Goal: Task Accomplishment & Management: Manage account settings

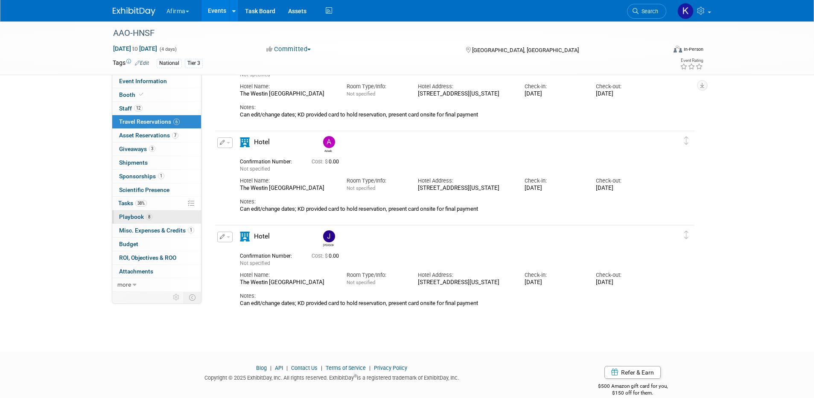
click at [160, 214] on link "8 Playbook 8" at bounding box center [156, 217] width 89 height 13
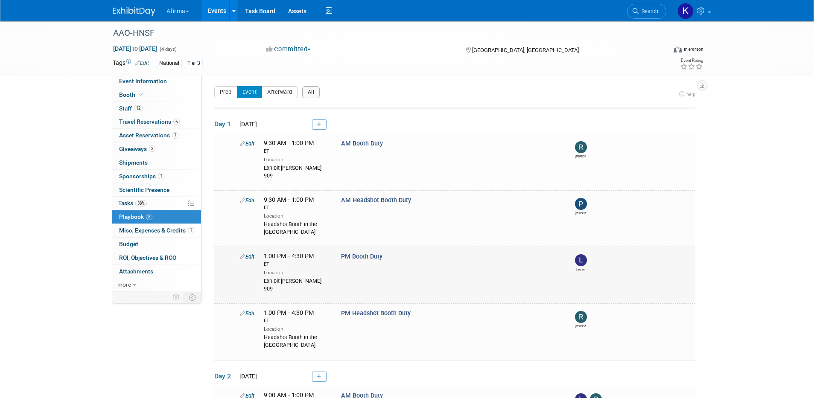
click at [579, 255] on img at bounding box center [581, 261] width 12 height 12
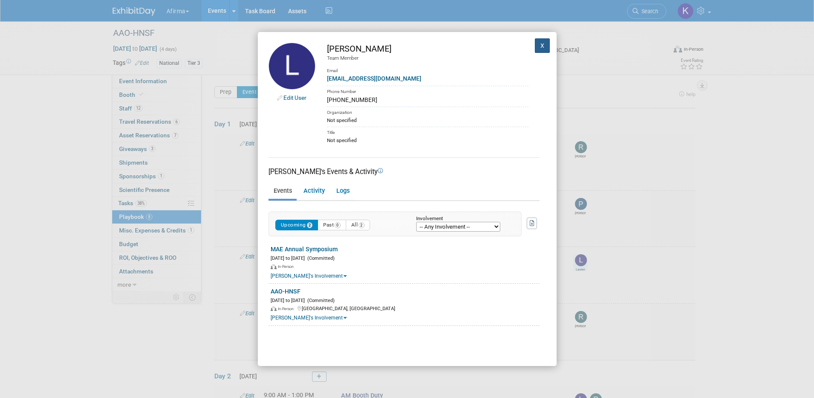
click at [542, 43] on button "X" at bounding box center [542, 45] width 15 height 15
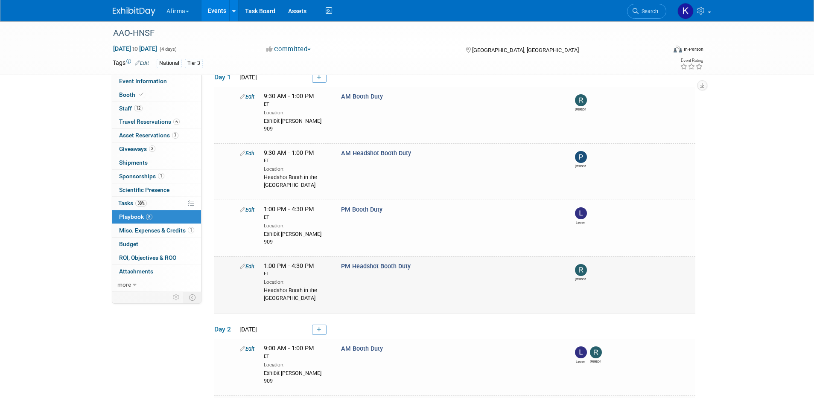
scroll to position [106, 0]
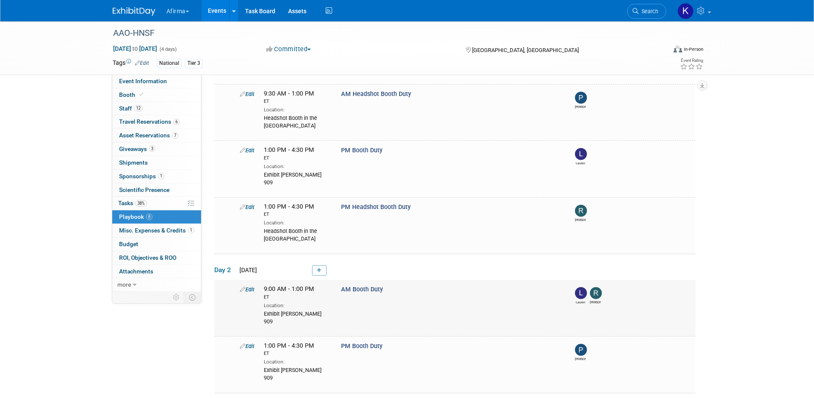
click at [580, 287] on img at bounding box center [581, 293] width 12 height 12
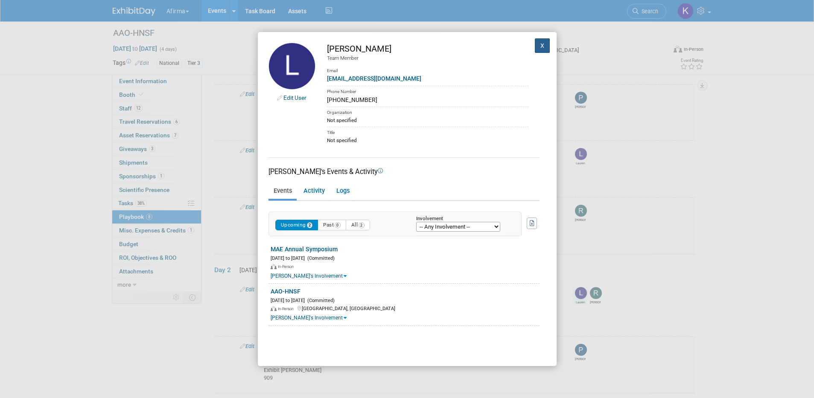
click at [542, 43] on button "X" at bounding box center [542, 45] width 15 height 15
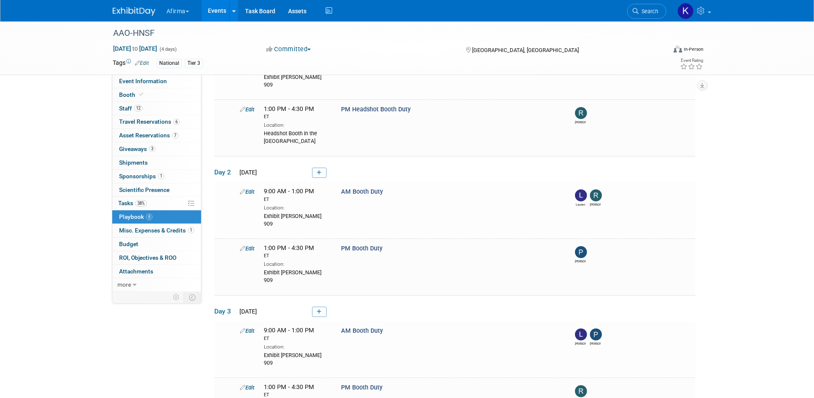
scroll to position [211, 0]
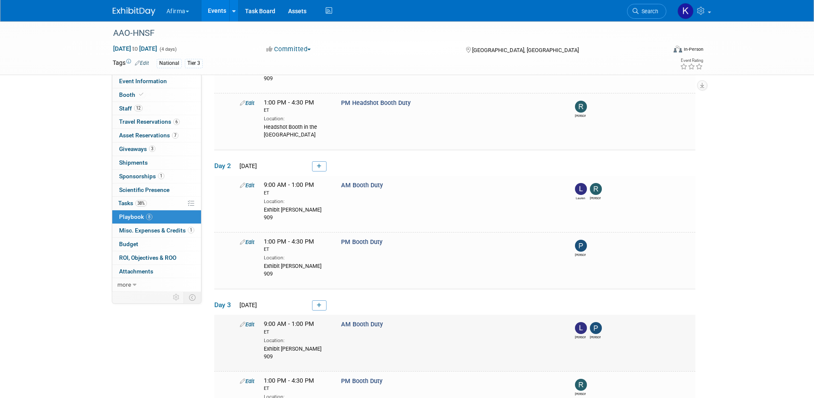
click at [580, 322] on img at bounding box center [581, 328] width 12 height 12
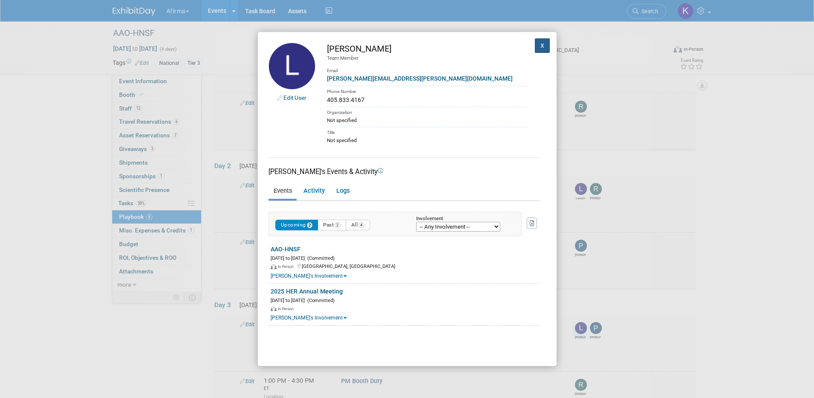
click at [540, 47] on button "X" at bounding box center [542, 45] width 15 height 15
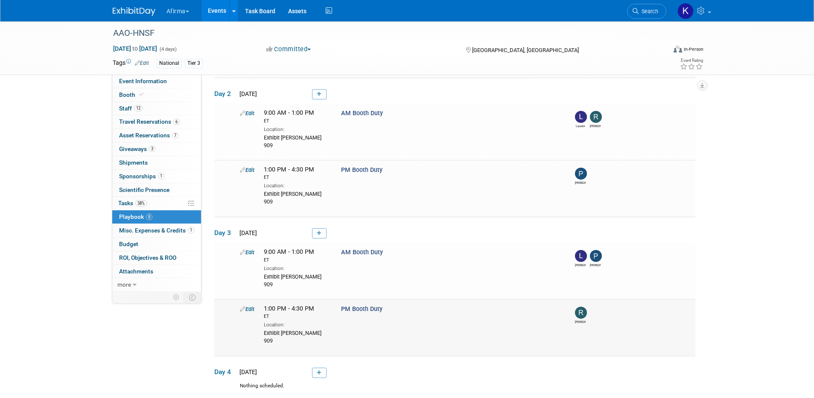
scroll to position [329, 0]
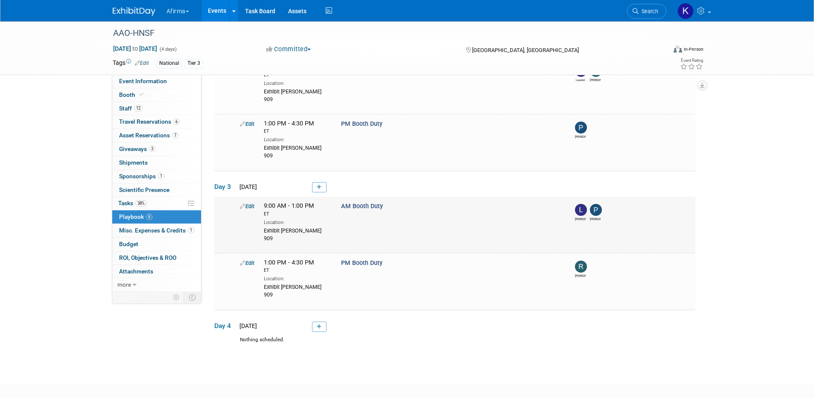
click at [248, 203] on link "Edit" at bounding box center [247, 206] width 15 height 6
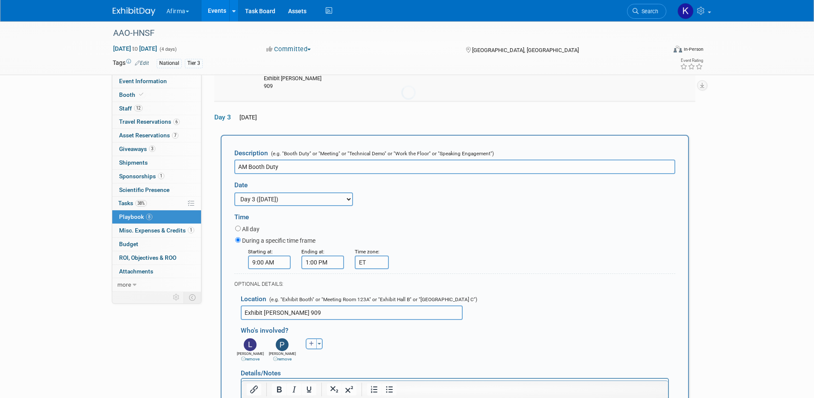
scroll to position [398, 0]
click at [254, 356] on link "remove" at bounding box center [250, 358] width 18 height 5
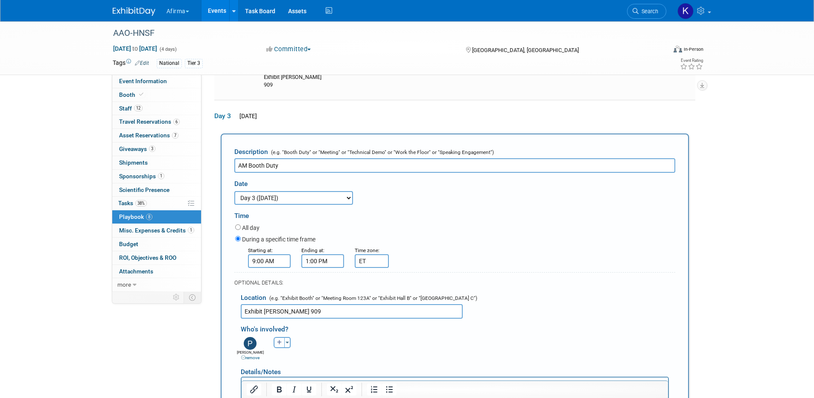
click at [278, 340] on icon "button" at bounding box center [279, 342] width 5 height 5
select select
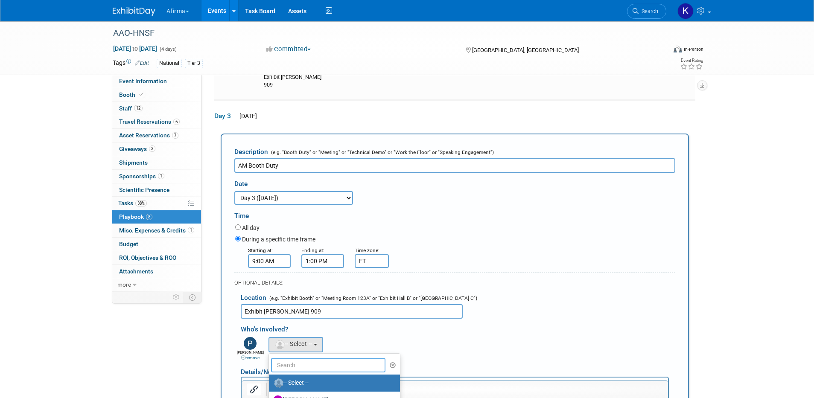
click at [288, 358] on input "text" at bounding box center [328, 365] width 115 height 15
type input "lauren"
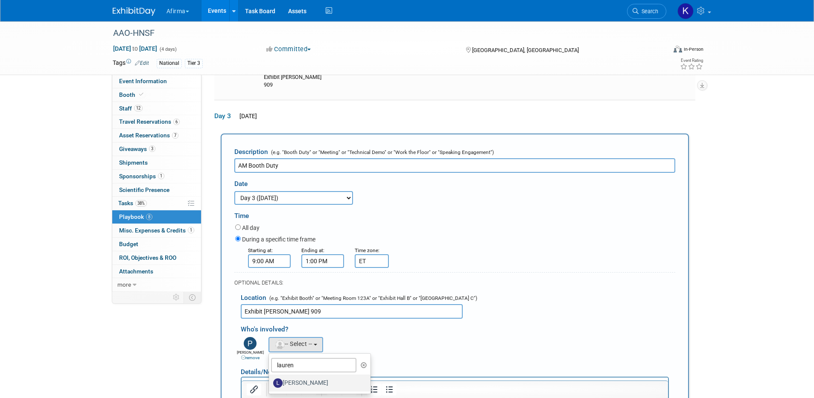
click at [293, 377] on label "[PERSON_NAME]" at bounding box center [317, 384] width 89 height 14
click at [270, 380] on input "[PERSON_NAME]" at bounding box center [268, 383] width 6 height 6
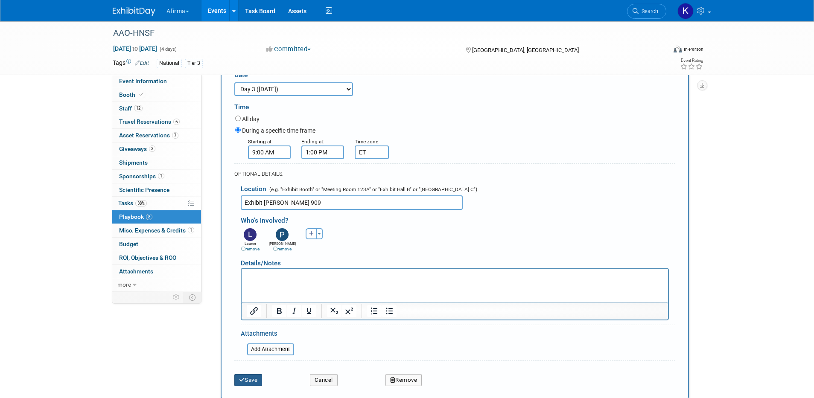
click at [253, 375] on button "Save" at bounding box center [248, 381] width 28 height 12
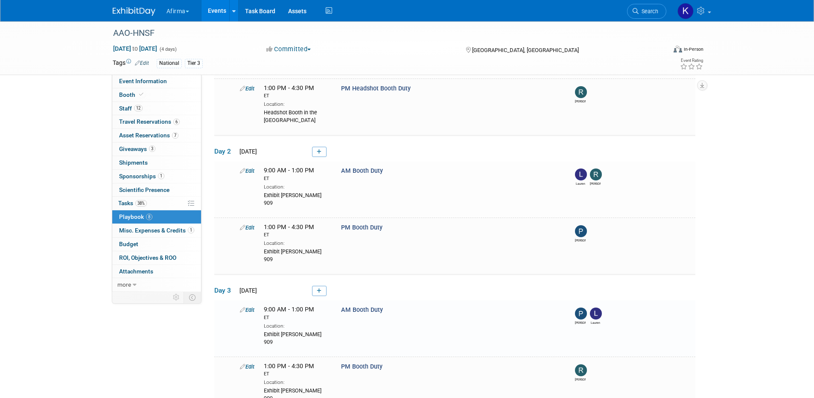
scroll to position [329, 0]
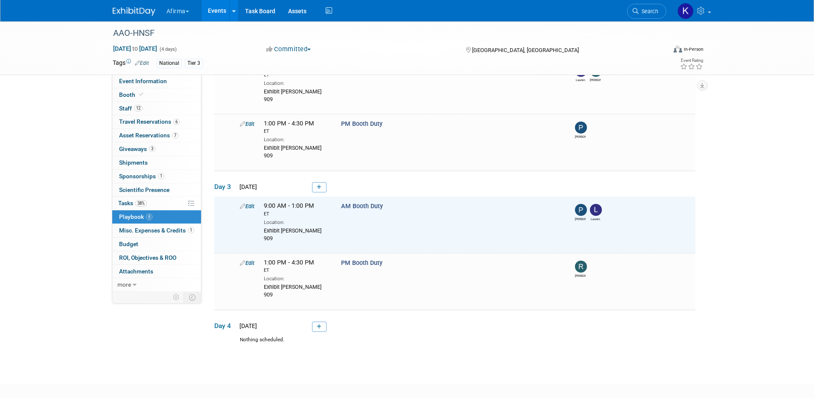
click at [595, 204] on img at bounding box center [596, 210] width 12 height 12
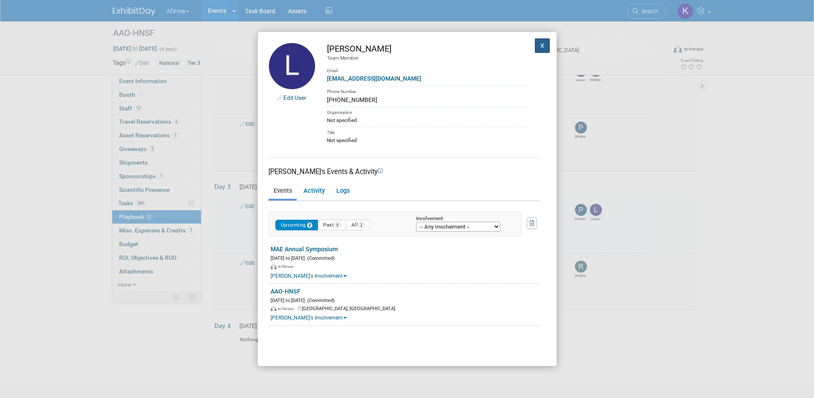
click at [545, 39] on button "X" at bounding box center [542, 45] width 15 height 15
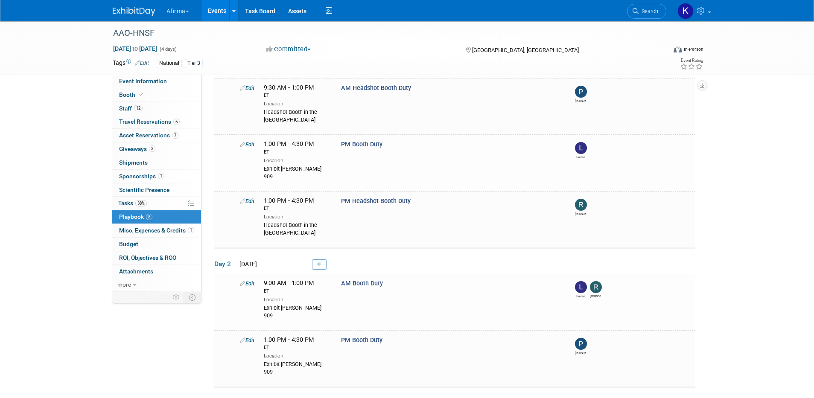
scroll to position [0, 0]
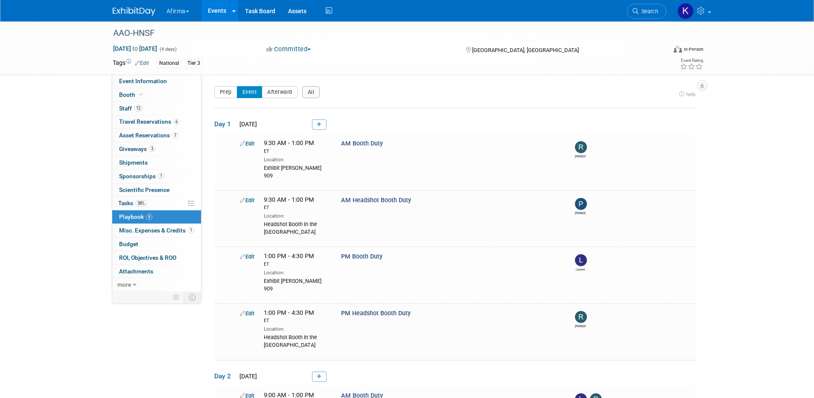
click at [217, 13] on link "Events" at bounding box center [217, 10] width 31 height 21
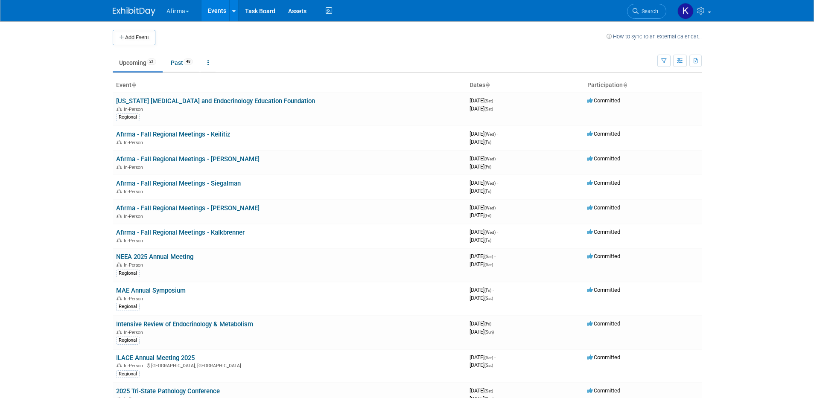
click at [181, 11] on button "Afirma" at bounding box center [183, 9] width 34 height 19
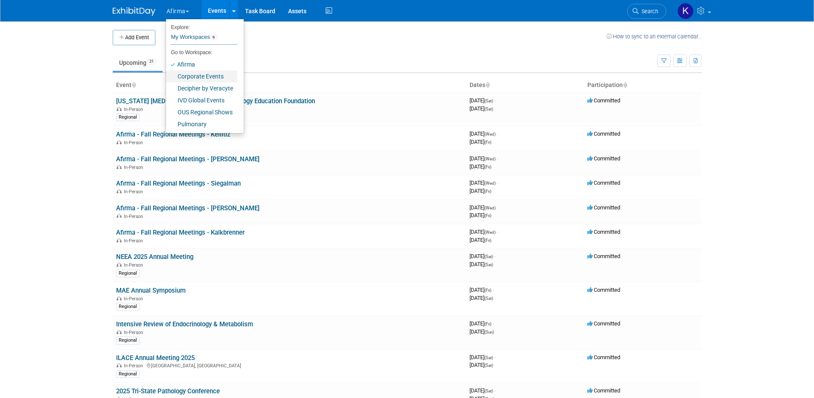
click at [188, 77] on link "Corporate Events" at bounding box center [201, 76] width 71 height 12
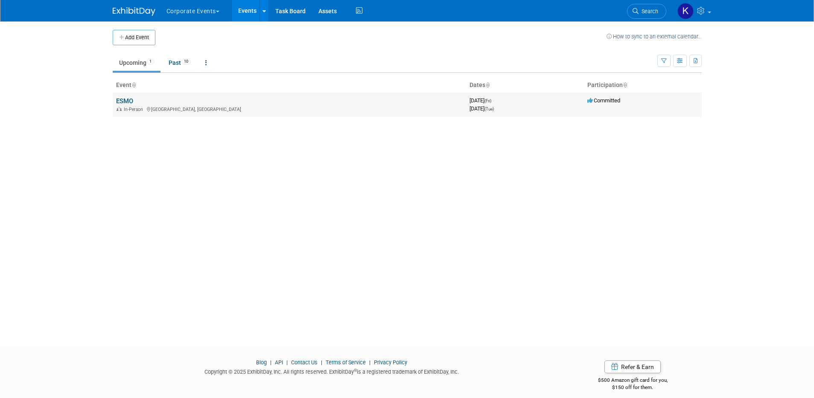
click at [129, 103] on link "ESMO" at bounding box center [124, 101] width 17 height 8
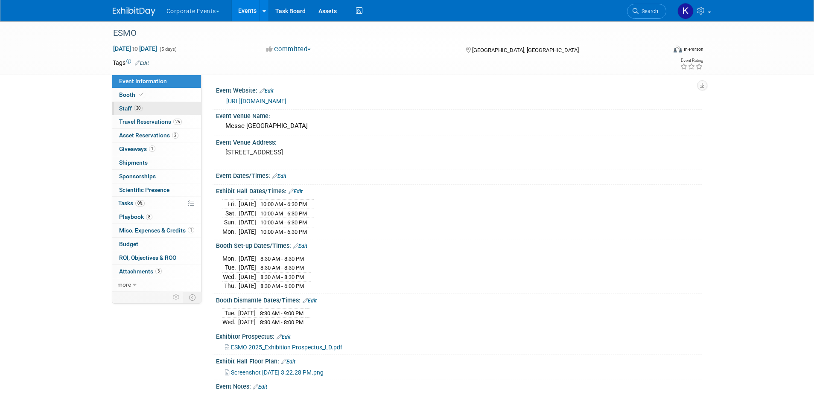
click at [138, 112] on link "20 Staff 20" at bounding box center [156, 108] width 89 height 13
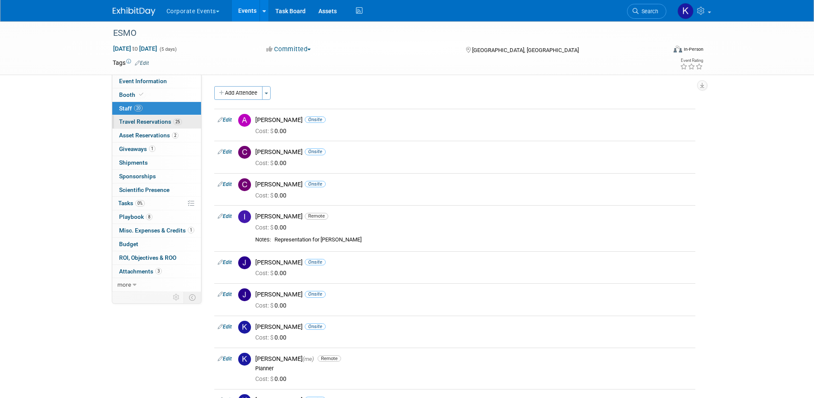
click at [139, 124] on span "Travel Reservations 25" at bounding box center [150, 121] width 63 height 7
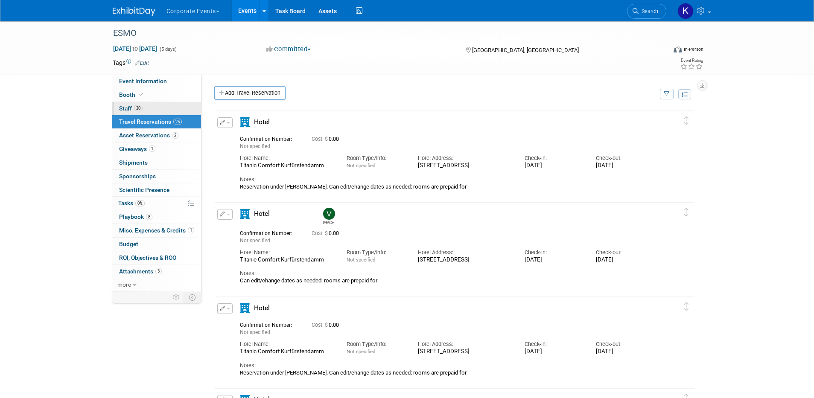
click at [141, 107] on span "20" at bounding box center [138, 108] width 9 height 6
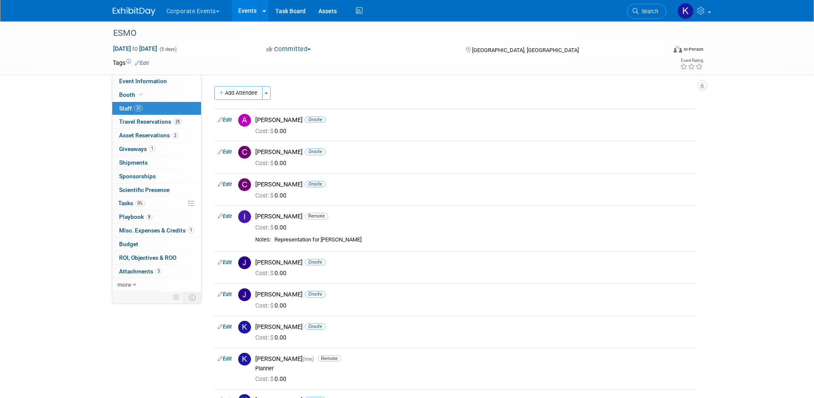
click at [240, 6] on link "Events" at bounding box center [247, 10] width 31 height 21
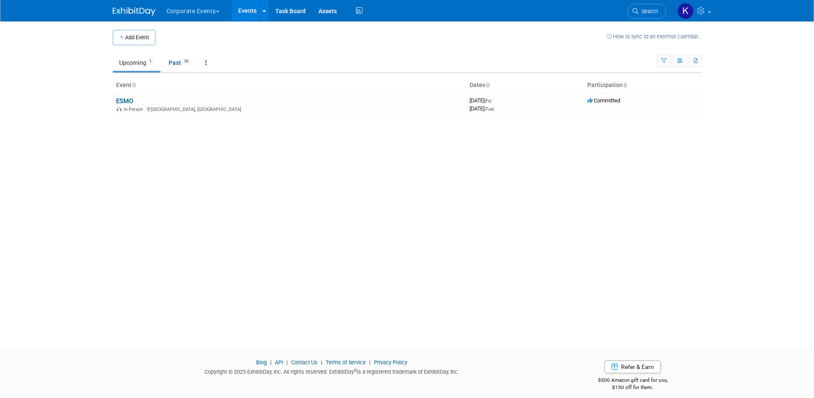
click at [201, 14] on button "Corporate Events" at bounding box center [198, 9] width 64 height 19
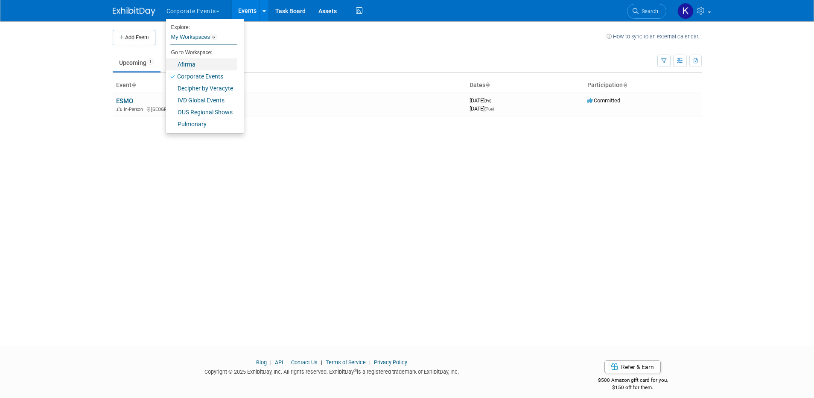
click at [207, 64] on link "Afirma" at bounding box center [201, 65] width 71 height 12
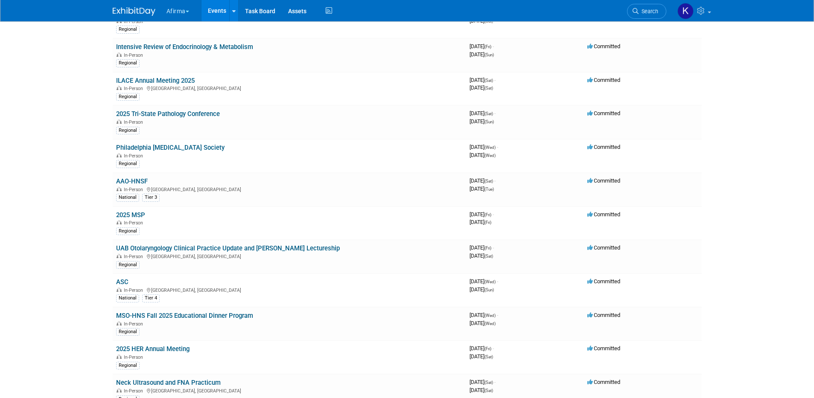
scroll to position [278, 0]
click at [131, 179] on link "AAO-HNSF" at bounding box center [132, 181] width 32 height 8
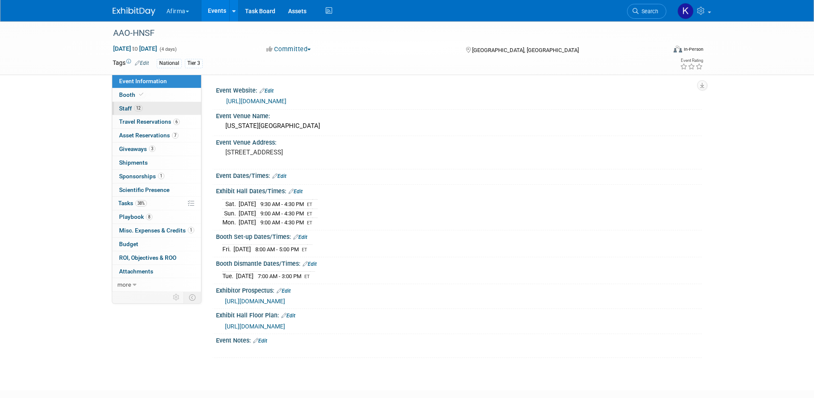
click at [150, 104] on link "12 Staff 12" at bounding box center [156, 108] width 89 height 13
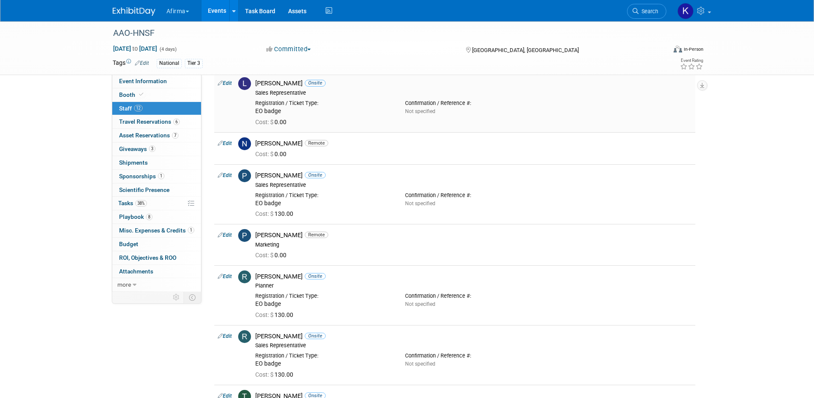
scroll to position [360, 0]
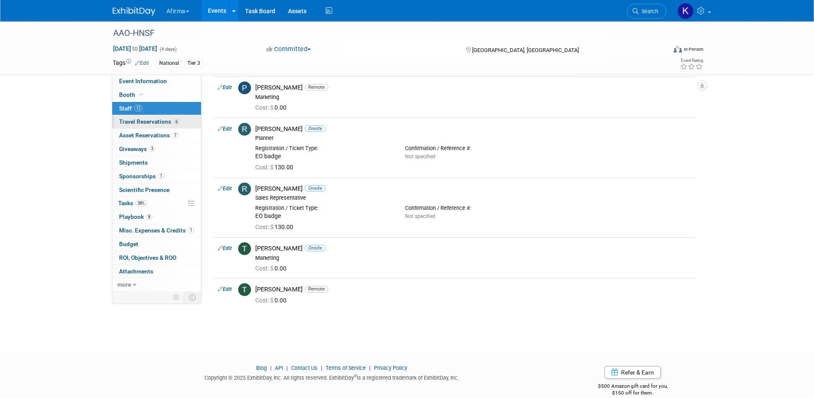
click at [165, 119] on span "Travel Reservations 6" at bounding box center [149, 121] width 61 height 7
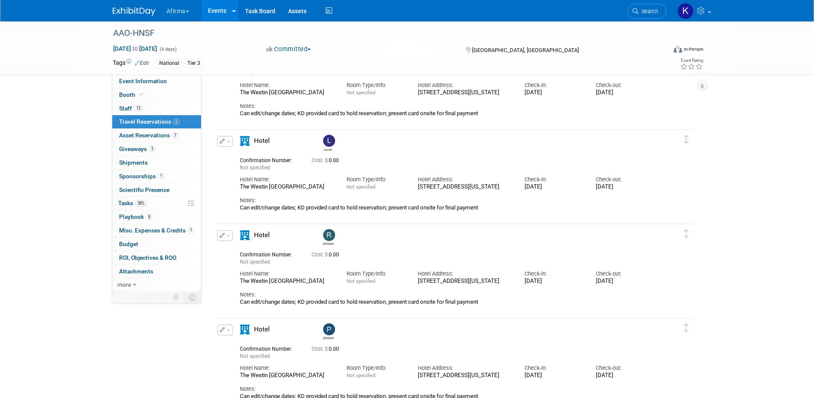
scroll to position [0, 0]
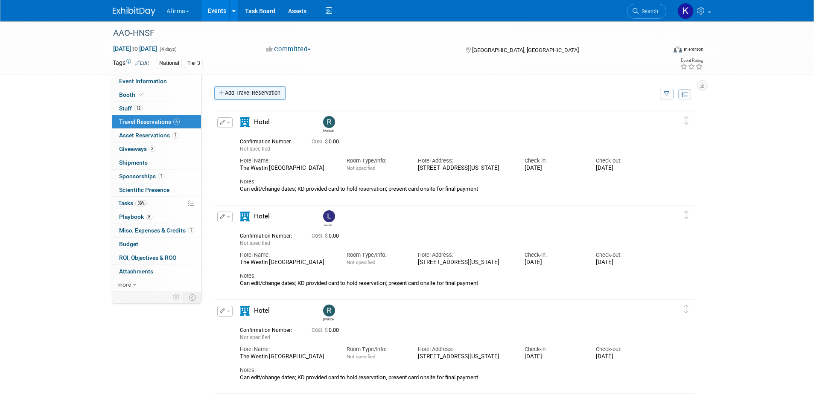
click at [238, 92] on link "Add Travel Reservation" at bounding box center [249, 93] width 71 height 14
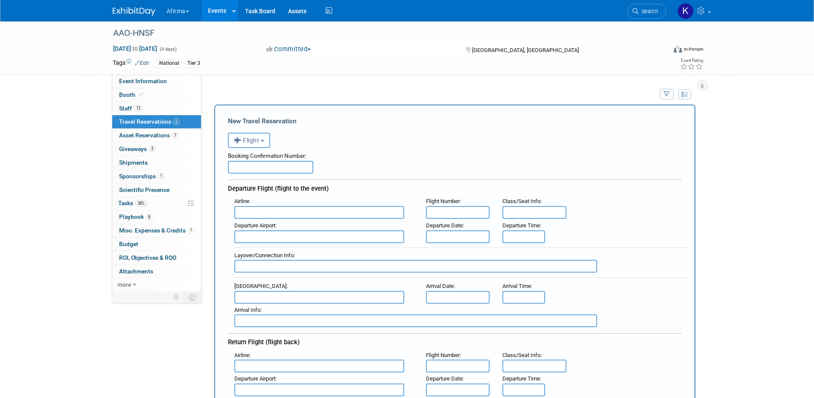
click at [259, 143] on span "Flight" at bounding box center [247, 140] width 26 height 7
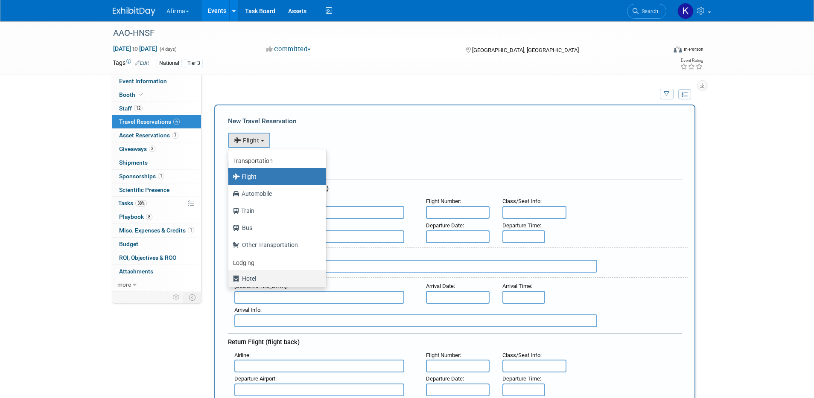
click at [256, 279] on label "Hotel" at bounding box center [275, 279] width 85 height 14
click at [230, 279] on input "Hotel" at bounding box center [227, 278] width 6 height 6
select select "6"
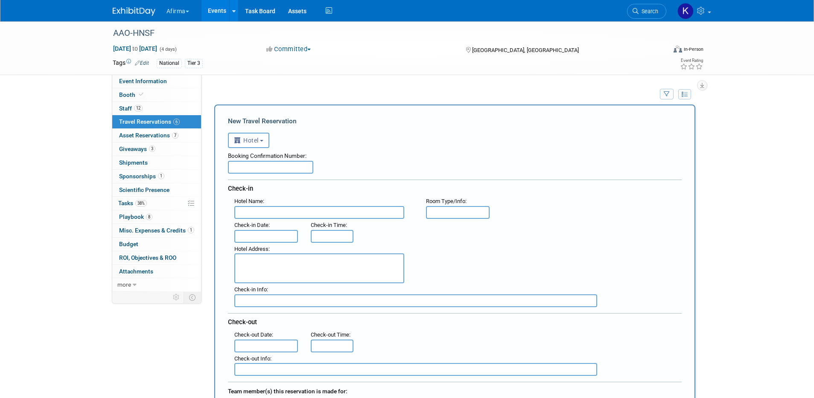
click at [266, 169] on input "text" at bounding box center [270, 167] width 85 height 13
paste input "94390251"
type input "94390251"
click at [260, 212] on input "text" at bounding box center [319, 212] width 170 height 13
type input "The Westin Indianapolis"
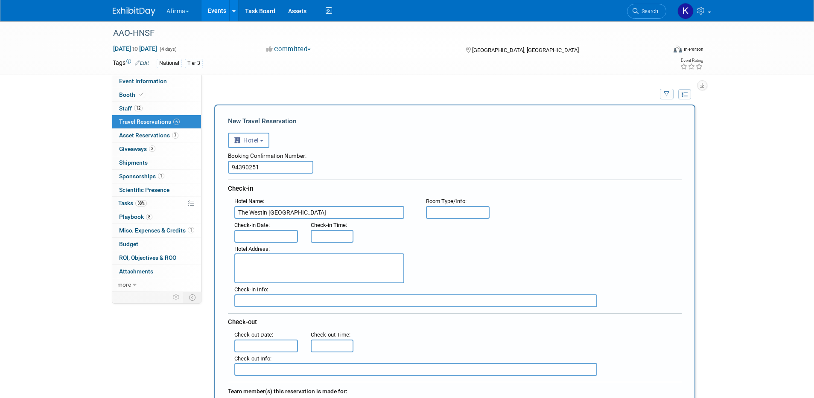
click at [251, 238] on input "text" at bounding box center [266, 236] width 64 height 13
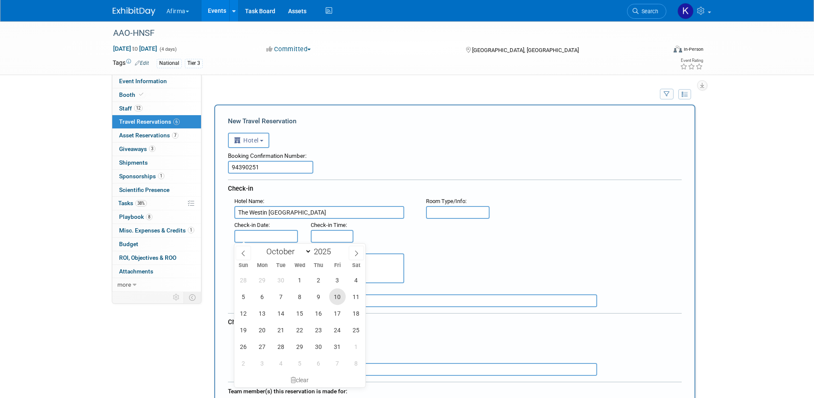
click at [338, 295] on span "10" at bounding box center [337, 297] width 17 height 17
type input "Oct 10, 2025"
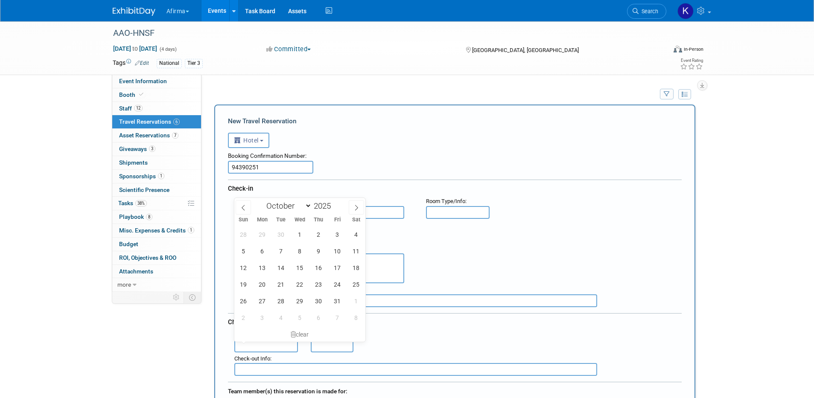
click at [270, 343] on input "text" at bounding box center [266, 346] width 64 height 13
click at [258, 271] on span "13" at bounding box center [262, 268] width 17 height 17
type input "Oct 13, 2025"
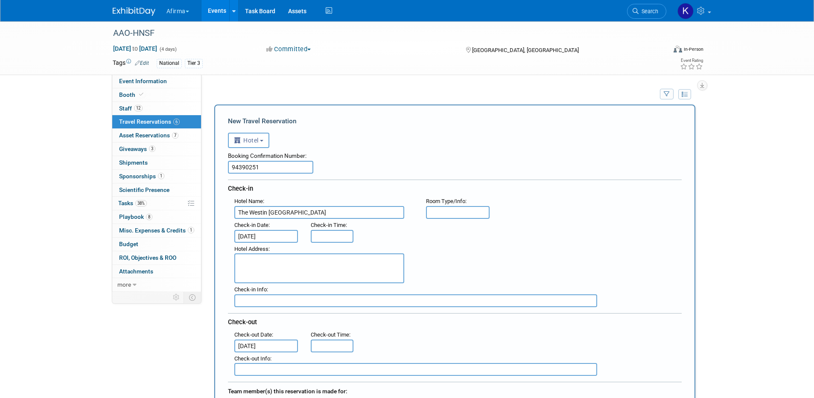
click at [266, 272] on textarea at bounding box center [319, 269] width 170 height 30
paste textarea "241 W. Washington St., Indianapolis, Indiana USA, 46204"
click at [367, 261] on textarea "241 W. Washington St., Indianapolis, Indiana USA, 46204" at bounding box center [319, 269] width 170 height 30
type textarea "241 W. Washington St., Indianapolis, Indiana 46204"
click at [470, 297] on input "text" at bounding box center [415, 301] width 363 height 13
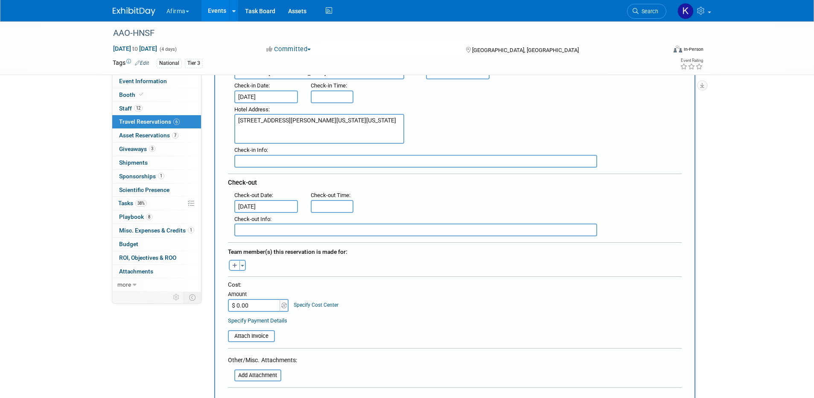
scroll to position [217, 0]
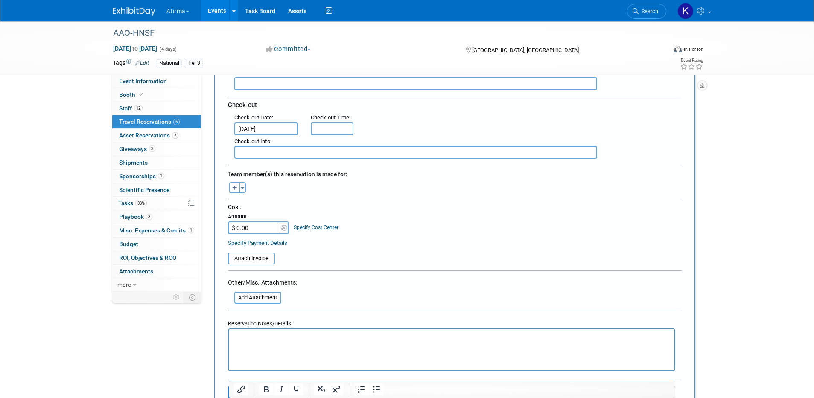
click at [235, 187] on icon "button" at bounding box center [234, 189] width 5 height 6
select select
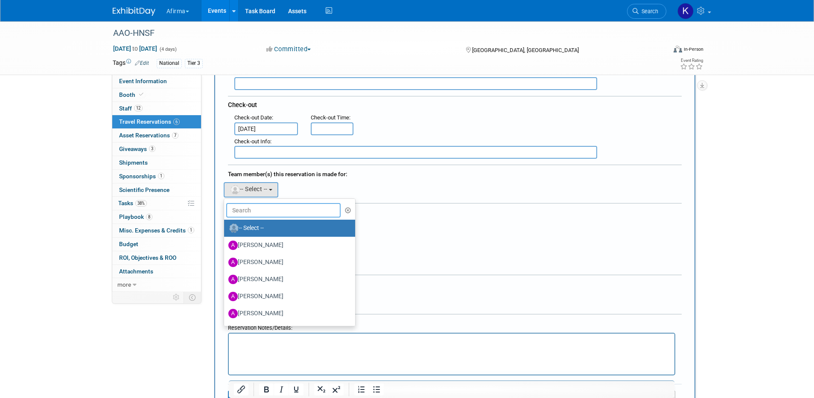
click at [257, 217] on input "text" at bounding box center [283, 210] width 115 height 15
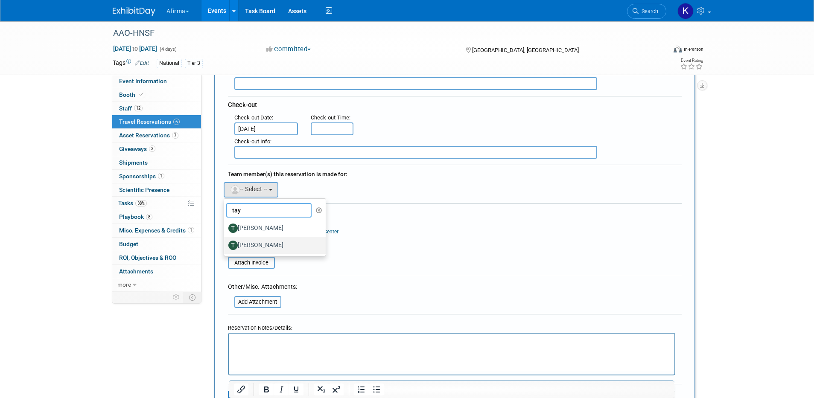
type input "tay"
click at [258, 242] on label "[PERSON_NAME]" at bounding box center [272, 246] width 89 height 14
click at [226, 242] on input "[PERSON_NAME]" at bounding box center [223, 245] width 6 height 6
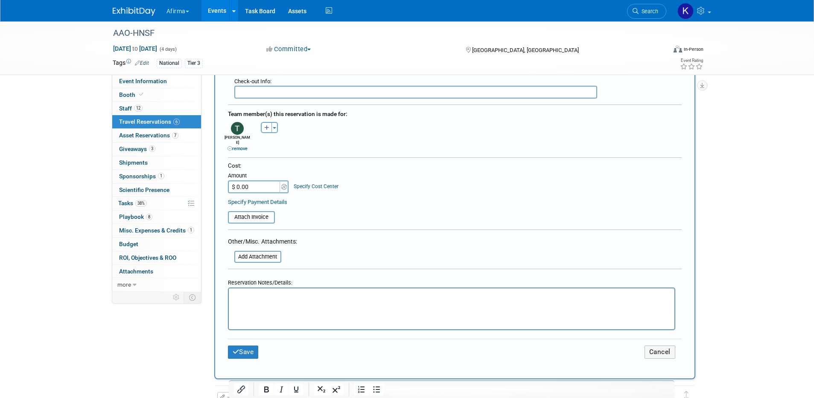
scroll to position [278, 0]
click at [247, 346] on button "Save" at bounding box center [243, 351] width 31 height 13
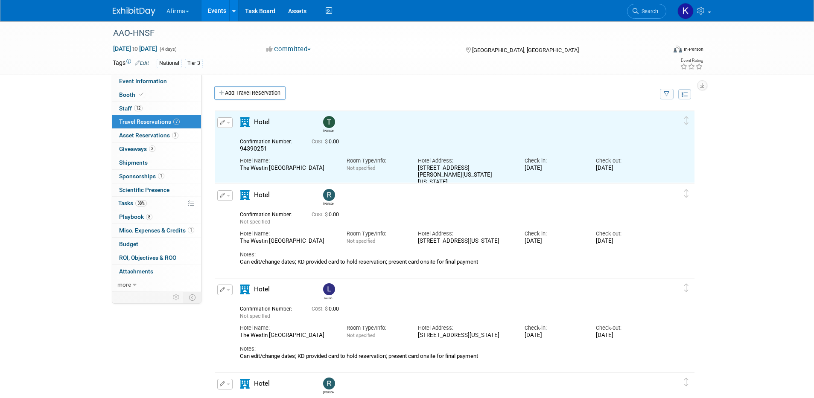
scroll to position [0, 0]
click at [228, 123] on span "button" at bounding box center [228, 123] width 3 height 2
click at [235, 137] on button "Edit Reservation" at bounding box center [254, 138] width 72 height 12
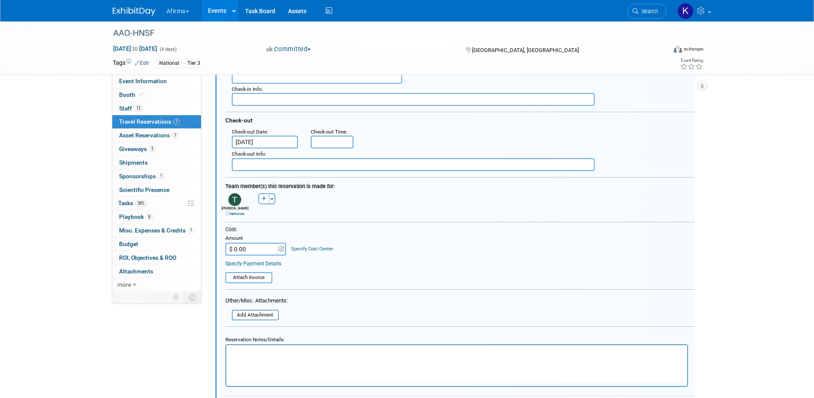
scroll to position [232, 0]
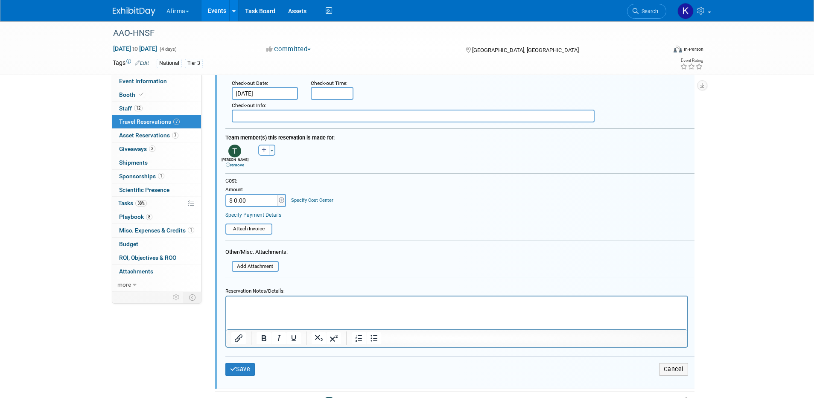
click at [254, 308] on html at bounding box center [456, 303] width 461 height 12
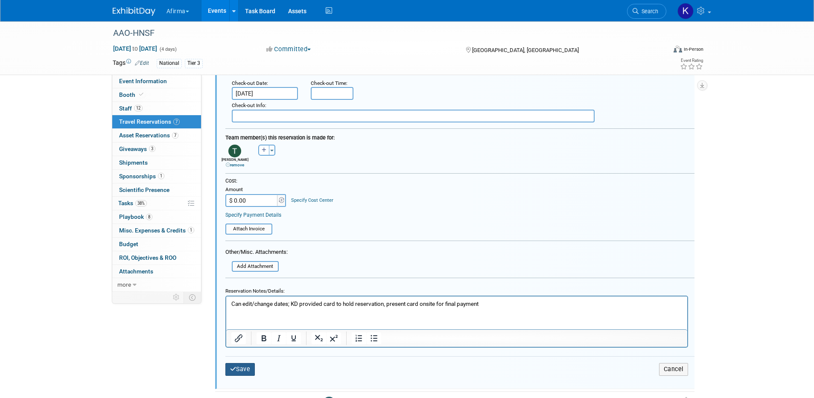
click at [236, 365] on button "Save" at bounding box center [241, 369] width 30 height 12
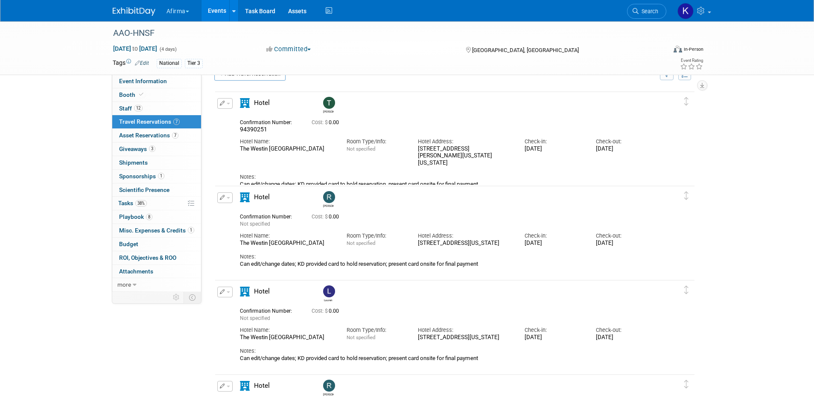
scroll to position [0, 0]
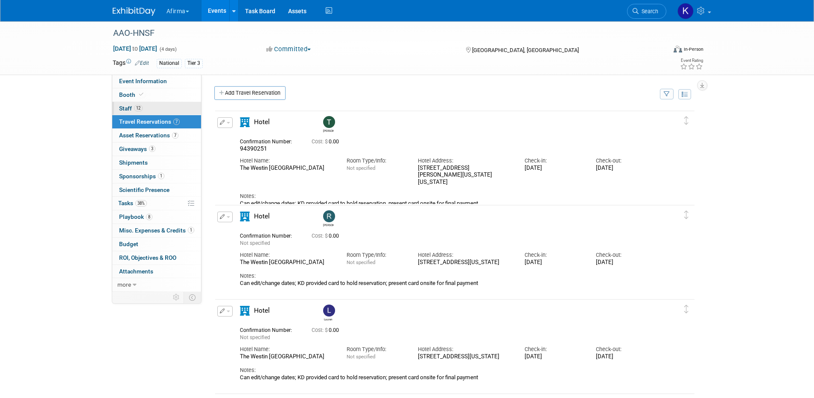
click at [149, 106] on link "12 Staff 12" at bounding box center [156, 108] width 89 height 13
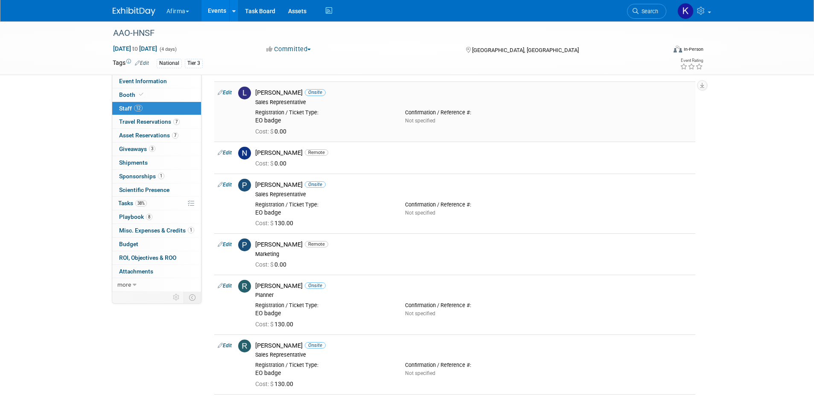
scroll to position [373, 0]
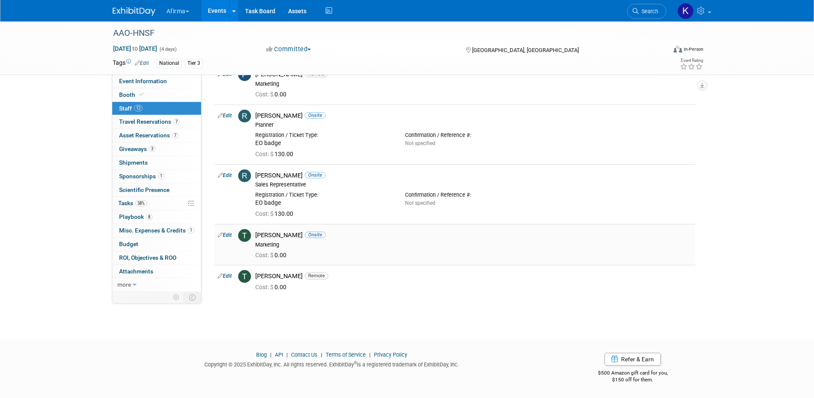
click at [228, 235] on link "Edit" at bounding box center [225, 235] width 14 height 6
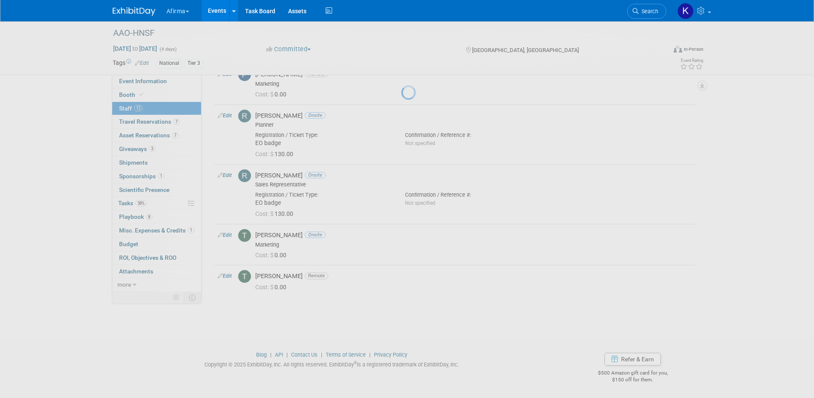
select select "be337601-39b4-4da7-bd01-aa11630a0ed5"
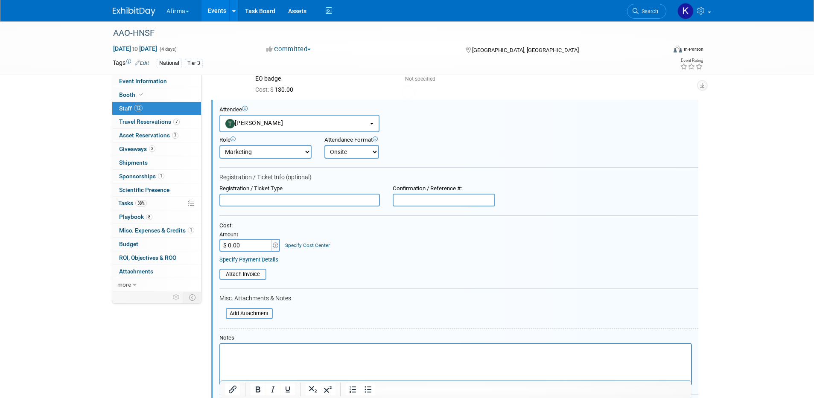
scroll to position [500, 0]
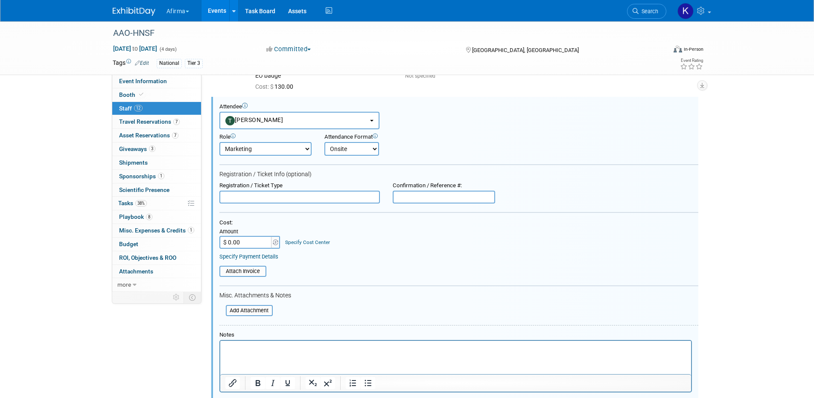
click at [261, 197] on input "text" at bounding box center [300, 197] width 161 height 13
type input "EO badge"
click at [259, 243] on input "$ 0.00" at bounding box center [246, 242] width 53 height 13
type input "$ 130.00"
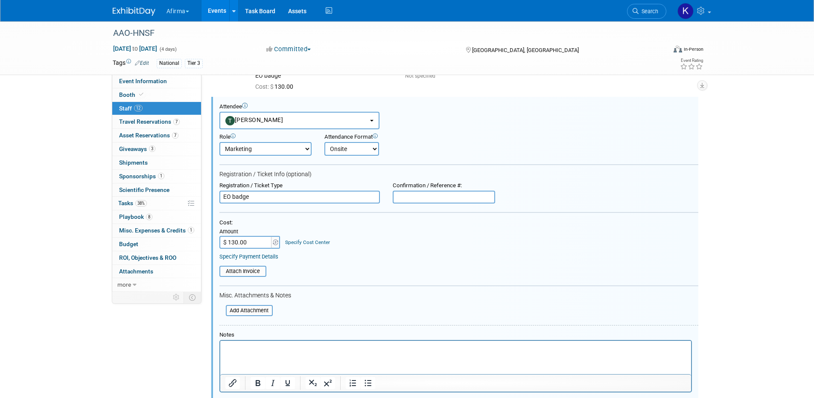
click at [317, 243] on link "Specify Cost Center" at bounding box center [307, 243] width 45 height 6
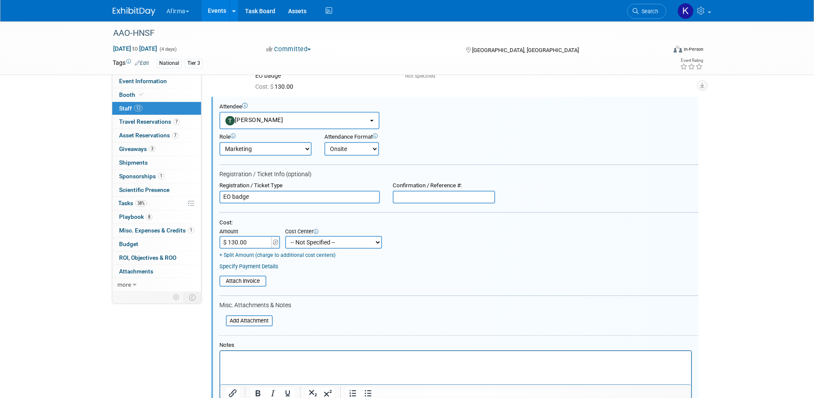
click at [328, 243] on select "-- Not Specified -- 310 - Clinical Operations 320 - Medical Affairs 401 - Endoc…" at bounding box center [333, 242] width 97 height 13
select select "18966113"
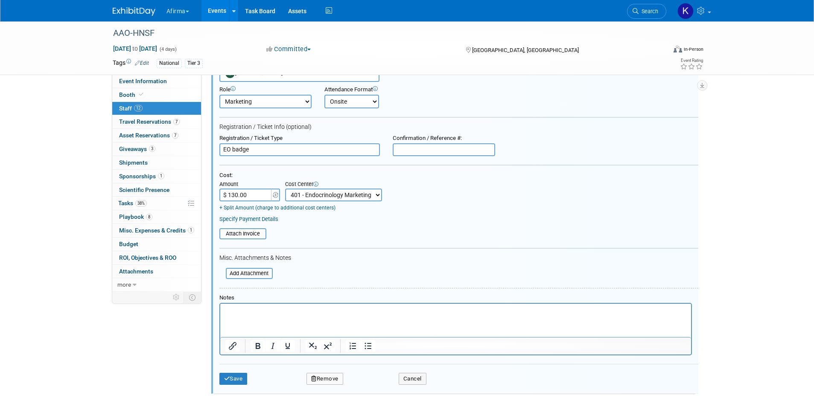
scroll to position [557, 0]
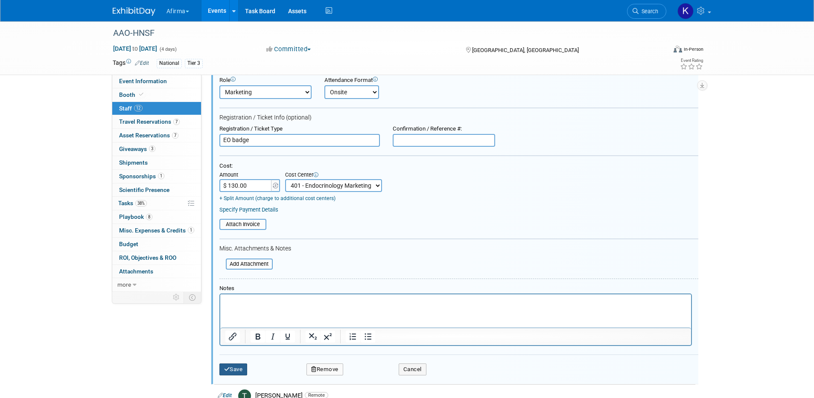
click at [237, 374] on button "Save" at bounding box center [234, 370] width 28 height 12
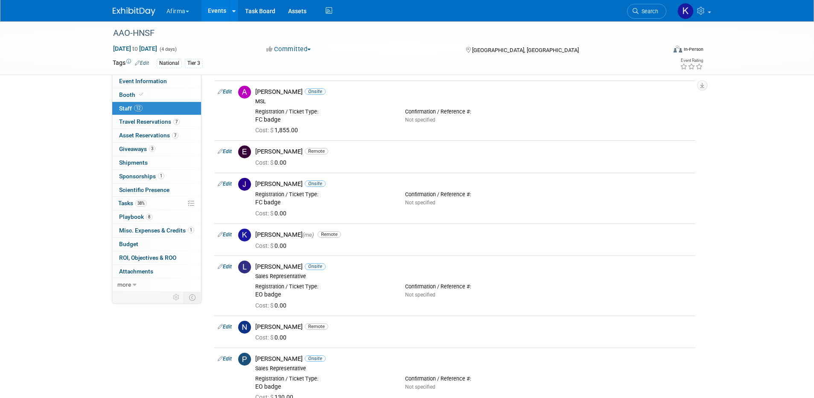
scroll to position [0, 0]
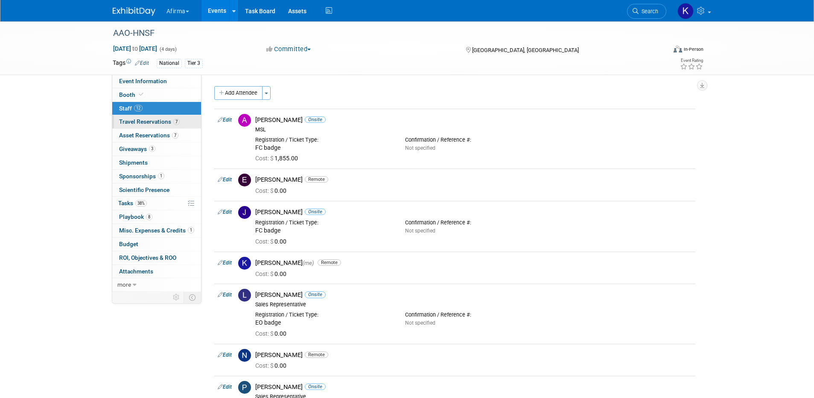
click at [155, 117] on link "7 Travel Reservations 7" at bounding box center [156, 121] width 89 height 13
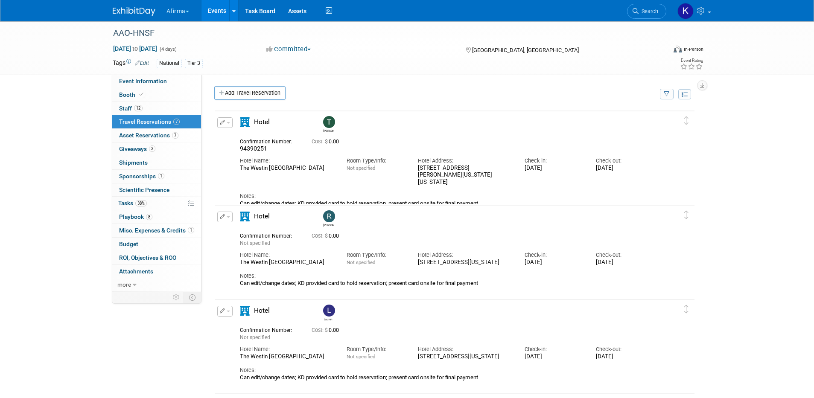
click at [217, 11] on link "Events" at bounding box center [217, 10] width 31 height 21
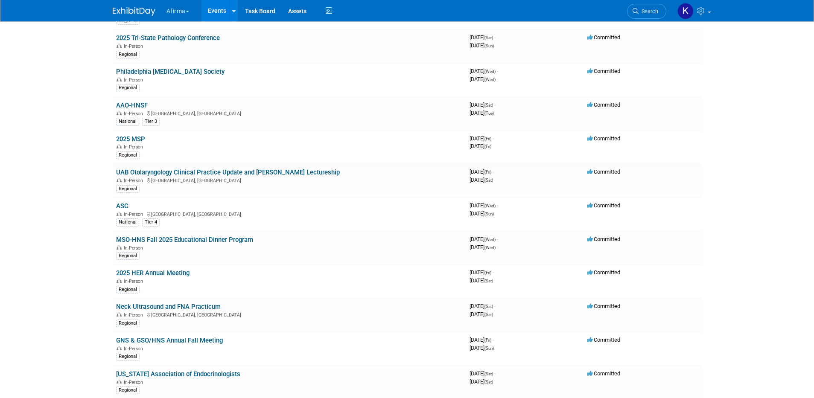
scroll to position [456, 0]
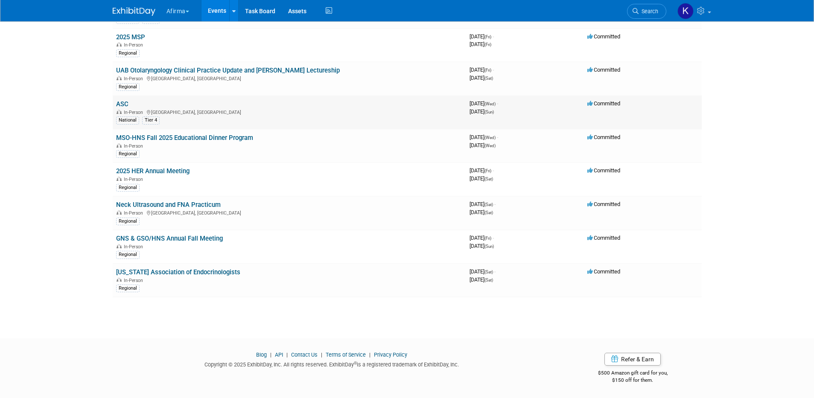
click at [125, 102] on link "ASC" at bounding box center [122, 104] width 12 height 8
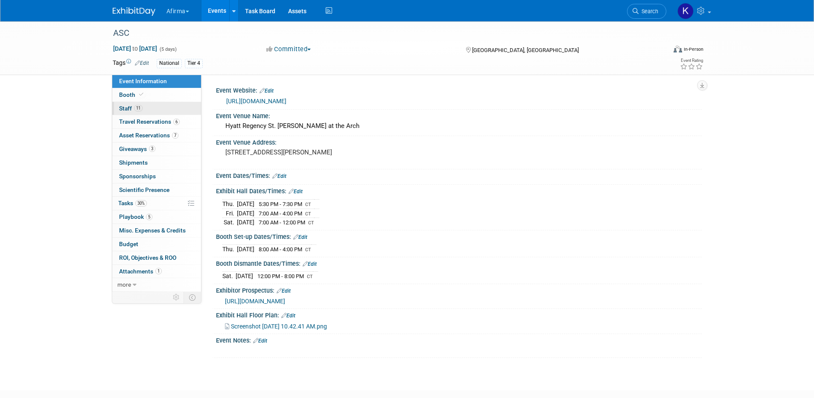
click at [145, 111] on link "11 Staff 11" at bounding box center [156, 108] width 89 height 13
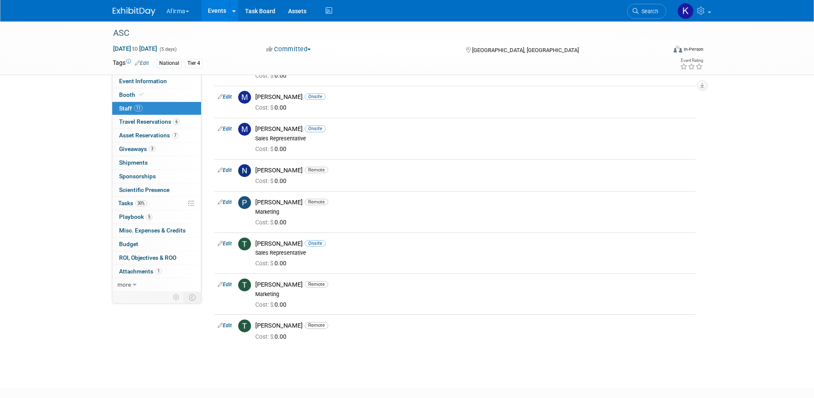
scroll to position [179, 0]
click at [158, 121] on span "Travel Reservations 6" at bounding box center [149, 121] width 61 height 7
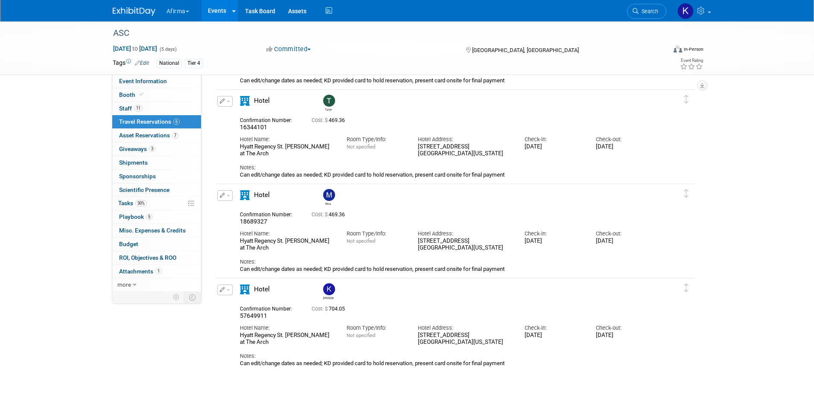
scroll to position [325, 0]
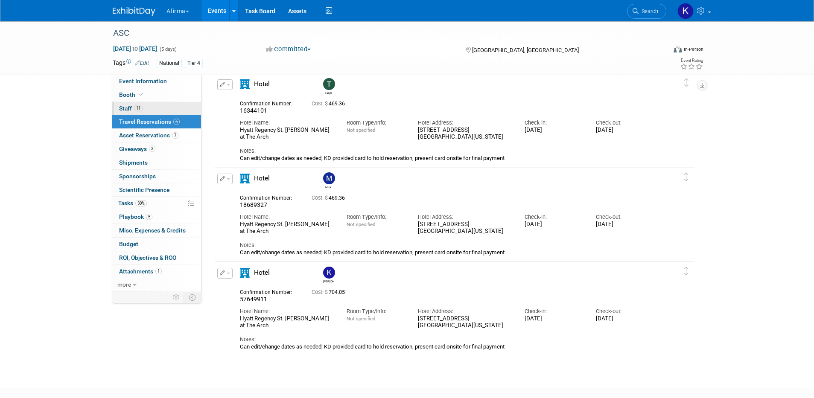
click at [156, 108] on link "11 Staff 11" at bounding box center [156, 108] width 89 height 13
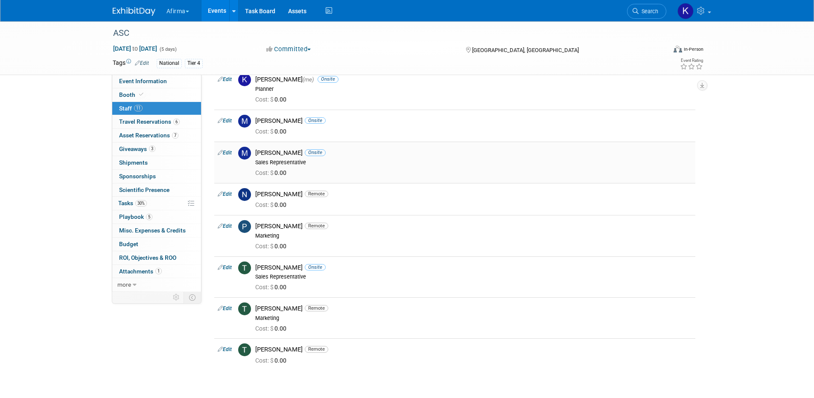
scroll to position [60, 0]
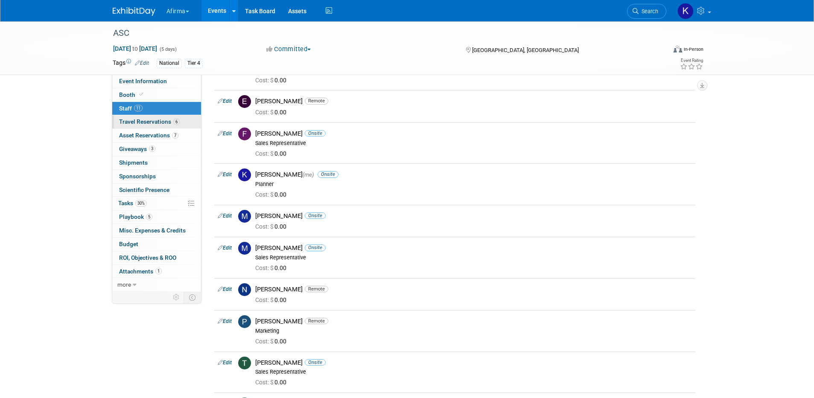
click at [170, 125] on span "Travel Reservations 6" at bounding box center [149, 121] width 61 height 7
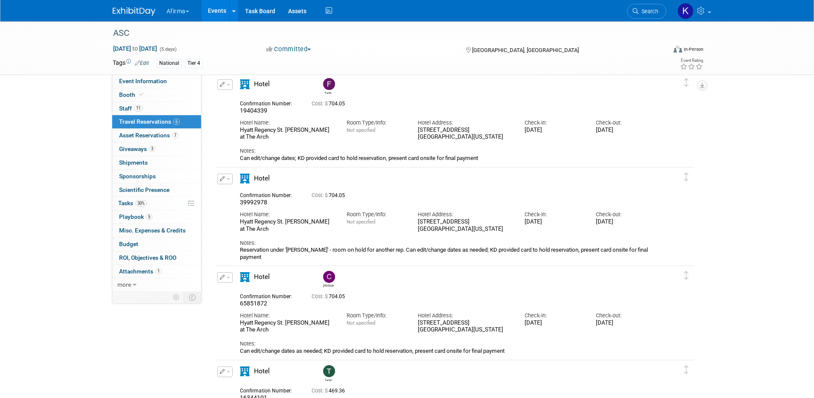
scroll to position [0, 0]
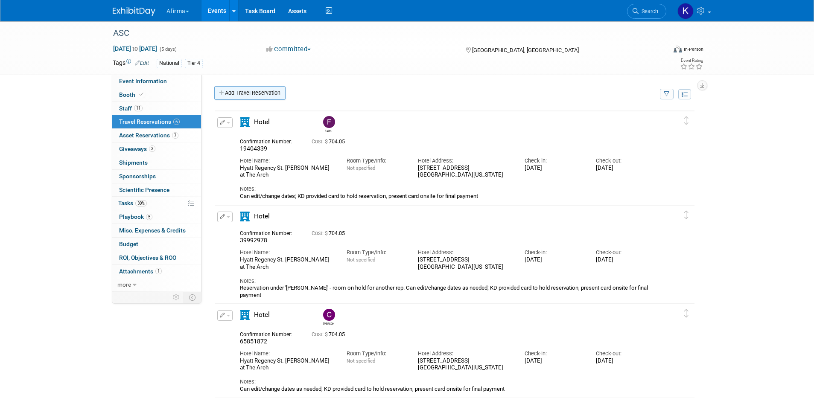
click at [237, 91] on link "Add Travel Reservation" at bounding box center [249, 93] width 71 height 14
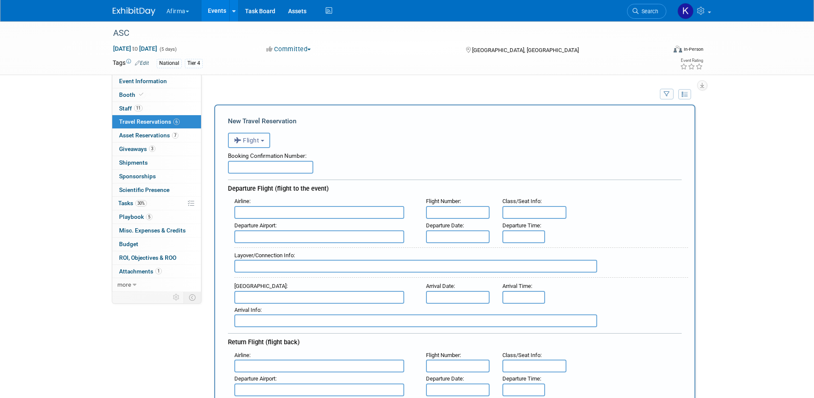
click at [254, 142] on span "Flight" at bounding box center [247, 140] width 26 height 7
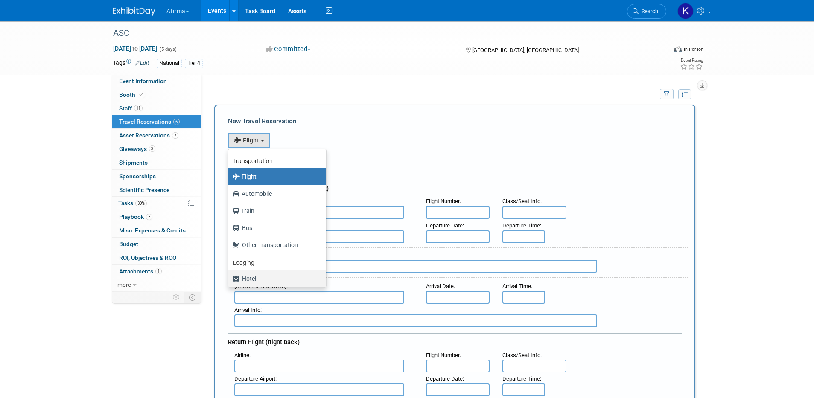
click at [252, 274] on label "Hotel" at bounding box center [275, 279] width 85 height 14
click at [230, 275] on input "Hotel" at bounding box center [227, 278] width 6 height 6
select select "6"
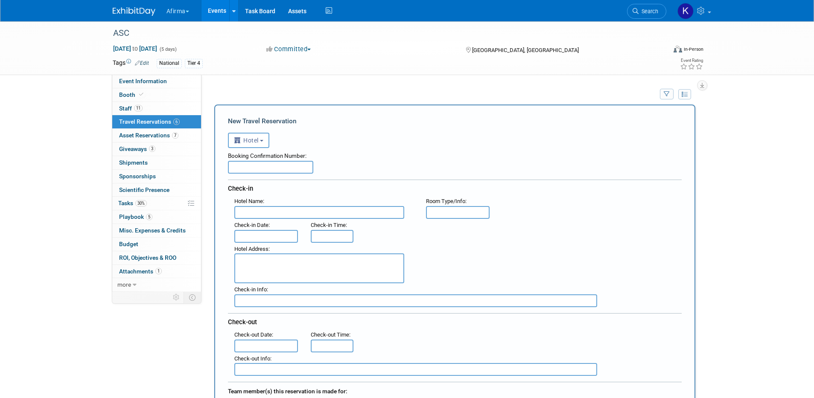
click at [257, 172] on input "text" at bounding box center [270, 167] width 85 height 13
paste input "13981844"
type input "13981844"
click at [253, 215] on input "text" at bounding box center [319, 212] width 170 height 13
paste input "Hyatt Regency St. [PERSON_NAME] at The Arch"
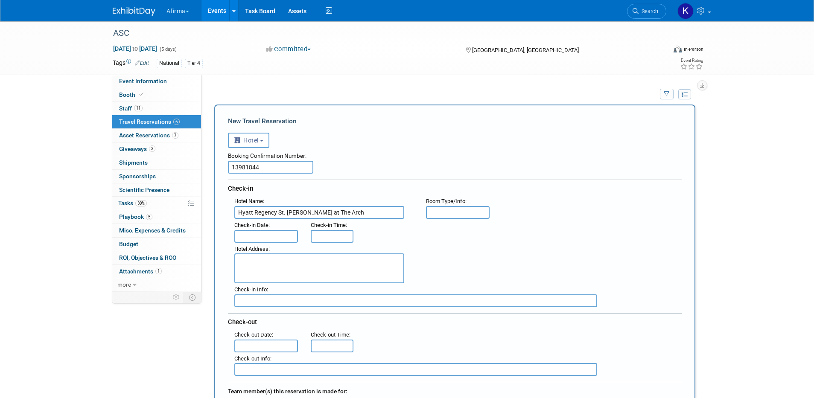
type input "Hyatt Regency St. [PERSON_NAME] at The Arch"
click at [275, 236] on input "text" at bounding box center [266, 236] width 64 height 13
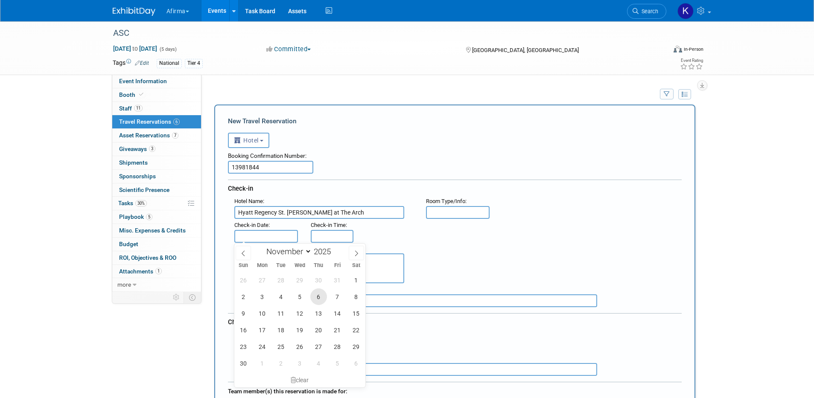
click at [321, 299] on span "6" at bounding box center [319, 297] width 17 height 17
type input "[DATE]"
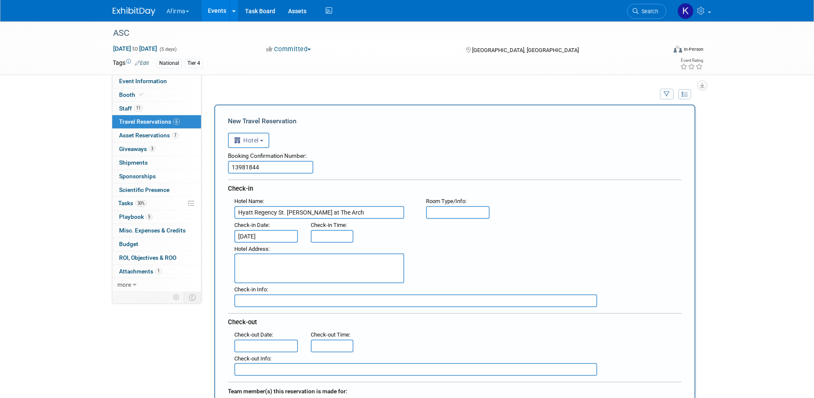
click at [276, 340] on body "Afirma Explore: My Workspaces 6 Go to Workspace: Afirma Corporate Events Deciph…" at bounding box center [407, 199] width 814 height 398
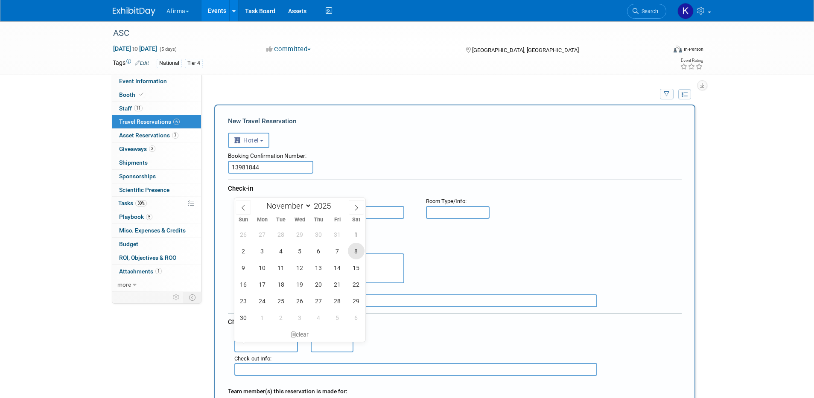
click at [353, 252] on span "8" at bounding box center [356, 251] width 17 height 17
type input "[DATE]"
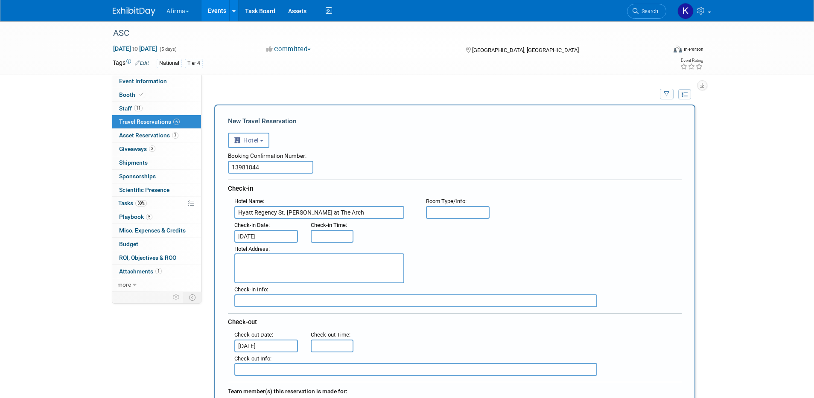
click at [341, 267] on textarea at bounding box center [319, 269] width 170 height 30
paste textarea "[STREET_ADDRESS][US_STATE]"
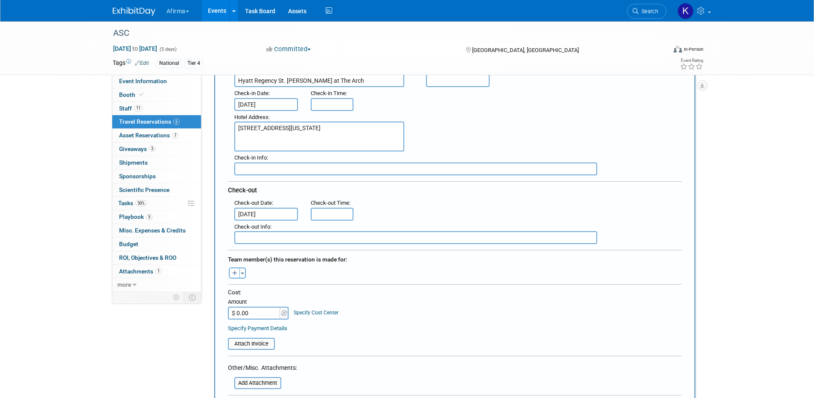
scroll to position [134, 0]
type textarea "[STREET_ADDRESS][US_STATE]"
click at [234, 270] on icon "button" at bounding box center [234, 272] width 5 height 6
select select
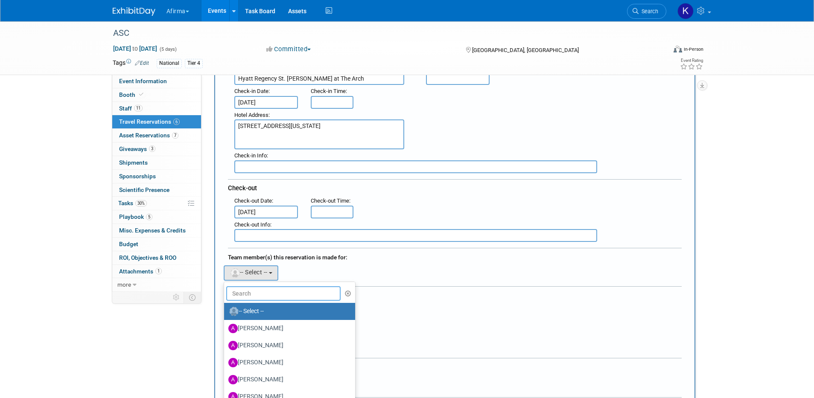
click at [259, 287] on input "text" at bounding box center [283, 294] width 115 height 15
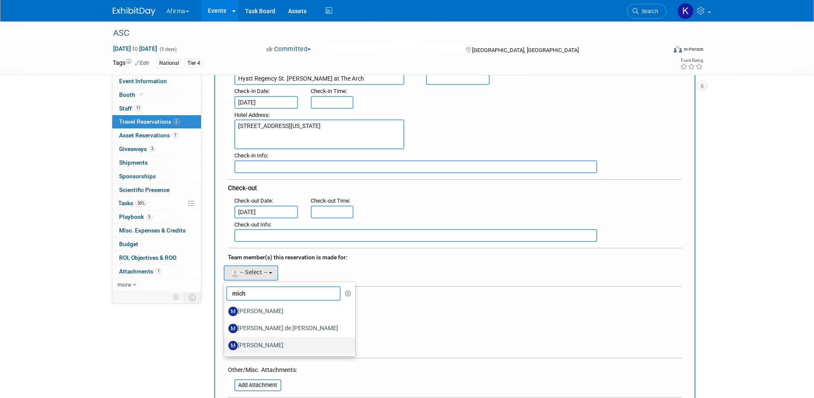
type input "mich"
click at [255, 342] on label "[PERSON_NAME]" at bounding box center [287, 346] width 118 height 14
click at [226, 342] on input "[PERSON_NAME]" at bounding box center [223, 345] width 6 height 6
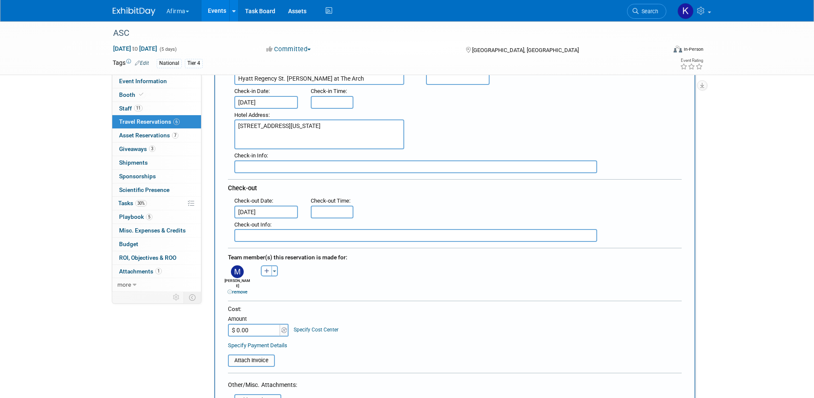
click at [255, 326] on input "$ 0.00" at bounding box center [254, 330] width 53 height 13
type input "$ 469.00"
click at [318, 327] on link "Specify Cost Center" at bounding box center [316, 330] width 45 height 6
click at [340, 324] on select "-- Not Specified -- 310 - Clinical Operations 320 - Medical Affairs 401 - Endoc…" at bounding box center [342, 330] width 97 height 13
select select "18966114"
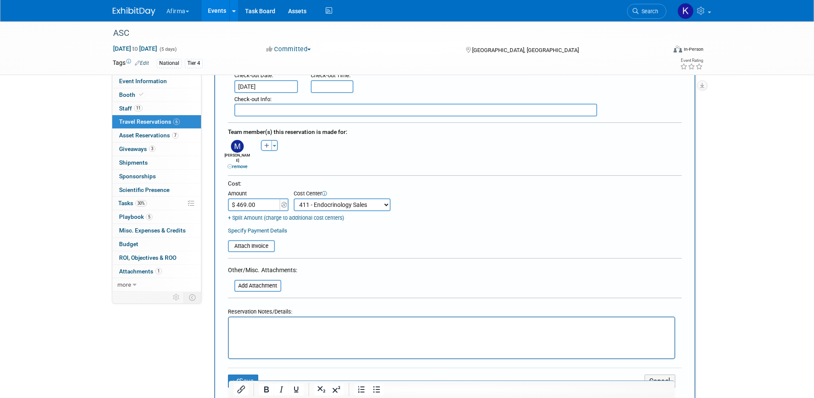
scroll to position [261, 0]
click at [253, 327] on p "Rich Text Area. Press ALT-0 for help." at bounding box center [452, 324] width 436 height 9
click at [239, 374] on button "Save" at bounding box center [243, 380] width 31 height 13
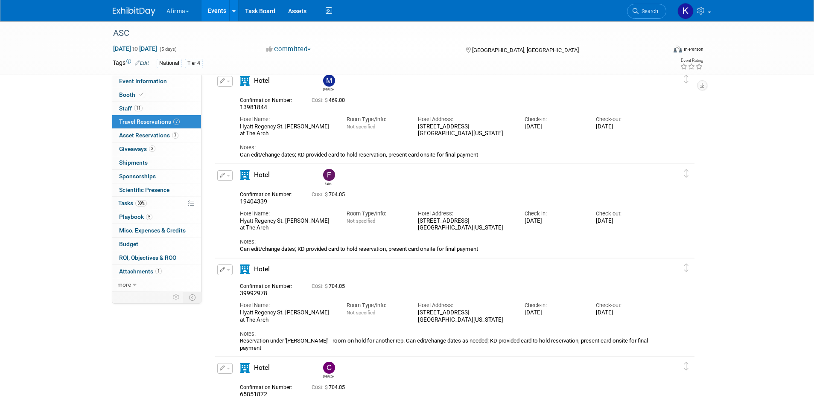
scroll to position [0, 0]
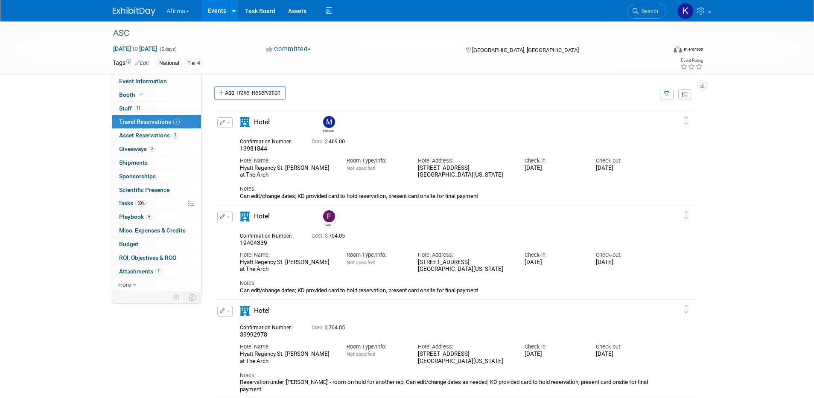
click at [229, 311] on button "button" at bounding box center [224, 311] width 15 height 11
click at [258, 341] on span "Delete Reservation" at bounding box center [259, 340] width 53 height 7
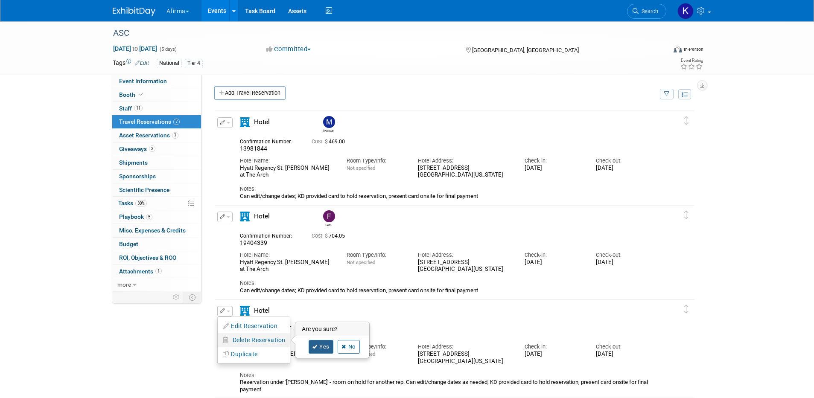
click at [314, 346] on icon at bounding box center [315, 347] width 5 height 5
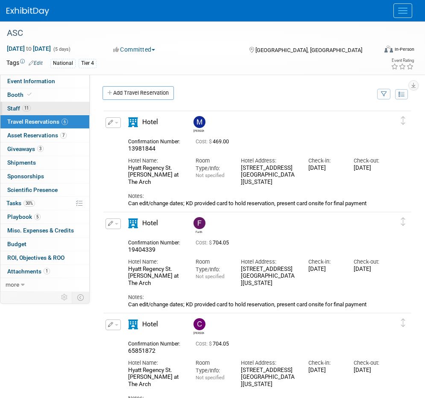
click at [47, 105] on link "11 Staff 11" at bounding box center [44, 108] width 89 height 13
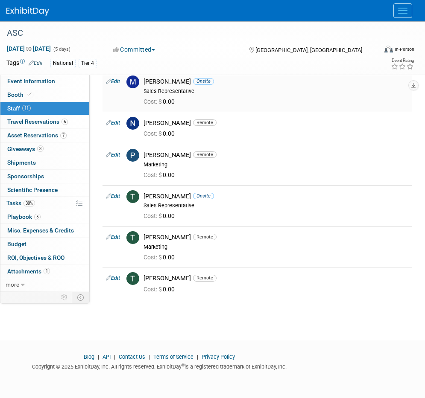
scroll to position [228, 0]
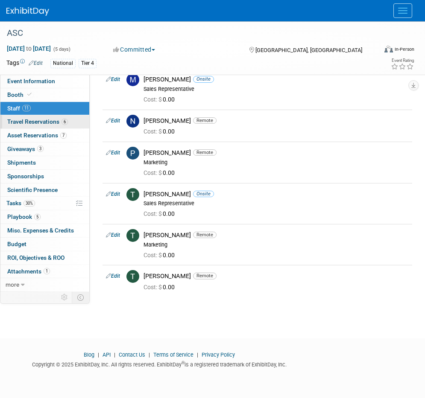
click at [43, 123] on span "Travel Reservations 6" at bounding box center [37, 121] width 61 height 7
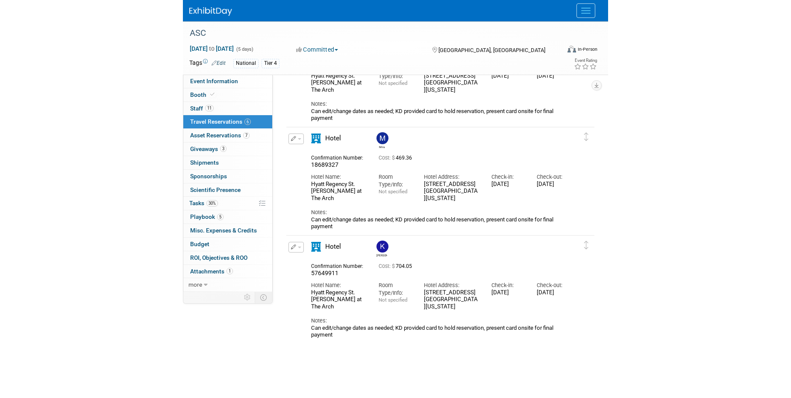
scroll to position [389, 0]
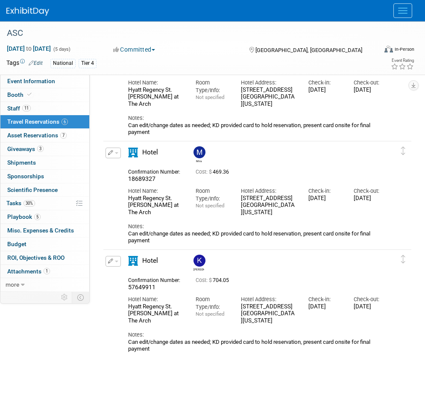
click at [196, 152] on img at bounding box center [199, 152] width 12 height 12
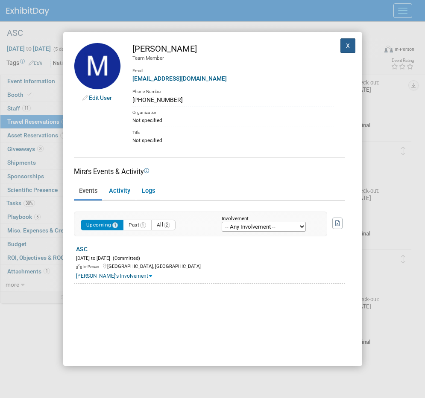
click at [345, 46] on button "X" at bounding box center [347, 45] width 15 height 15
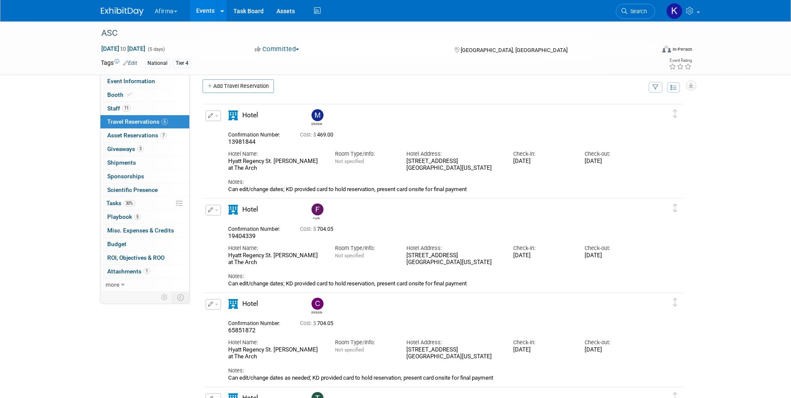
scroll to position [0, 0]
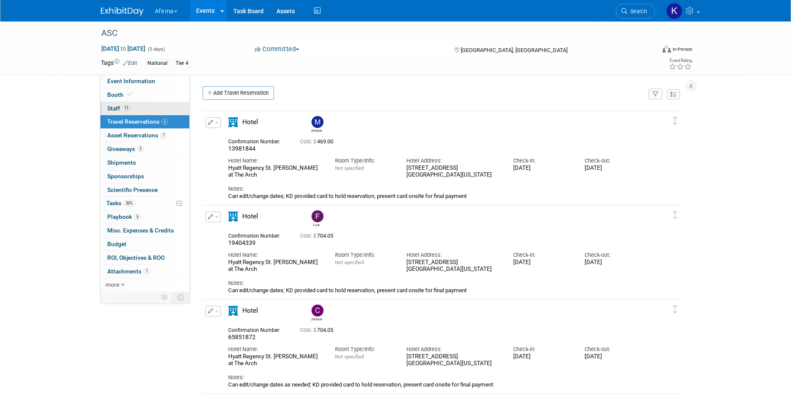
click at [166, 104] on link "11 Staff 11" at bounding box center [144, 108] width 89 height 13
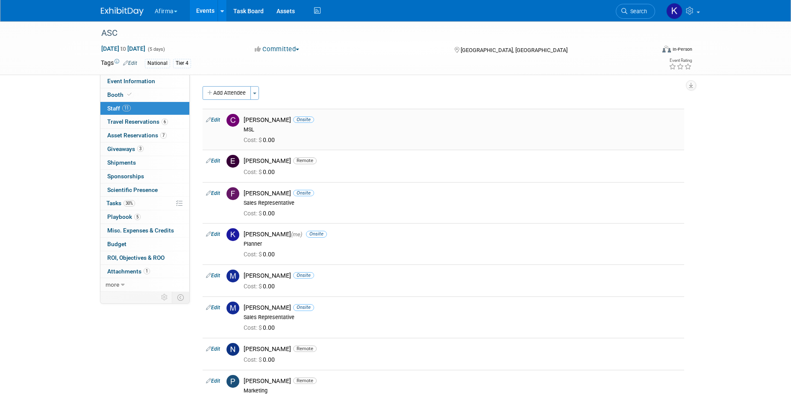
click at [216, 120] on link "Edit" at bounding box center [213, 120] width 14 height 6
select select "65e65c96-6e52-40a1-9fa2-9a5260d5a0fb"
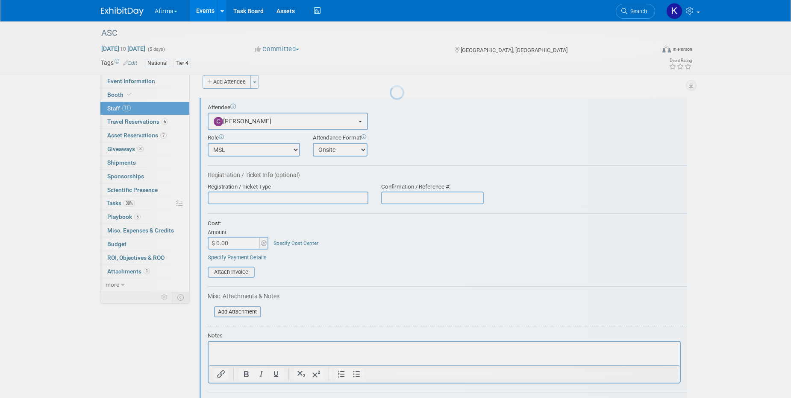
scroll to position [12, 0]
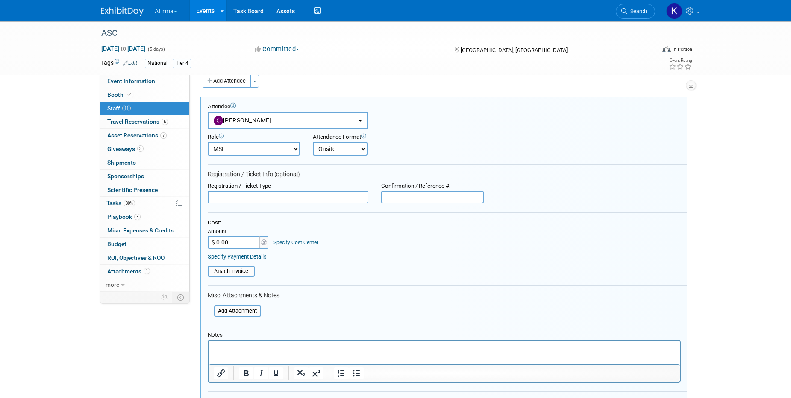
click at [252, 197] on input "text" at bounding box center [288, 197] width 161 height 13
type input "FC badge"
click at [243, 242] on input "$ 0.00" at bounding box center [234, 242] width 53 height 13
type input "$ 1,299.00"
click at [308, 239] on div "Specify Cost Center" at bounding box center [295, 238] width 45 height 15
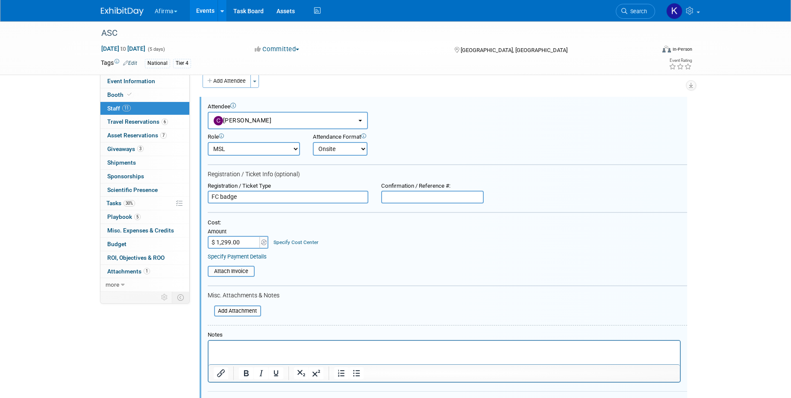
click at [302, 242] on link "Specify Cost Center" at bounding box center [295, 243] width 45 height 6
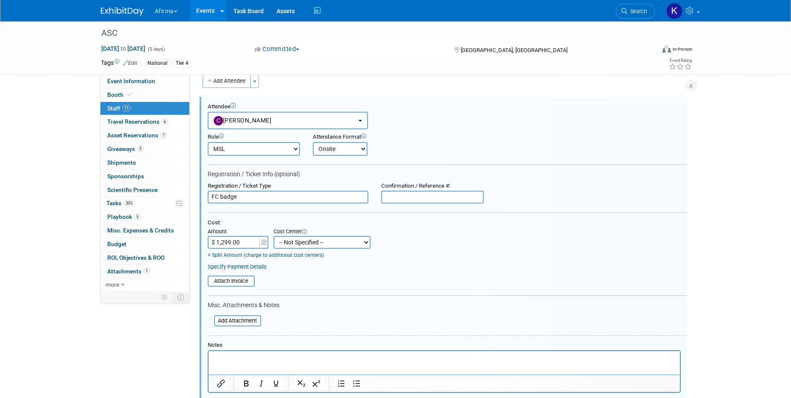
click at [313, 242] on select "-- Not Specified -- 310 - Clinical Operations 320 - Medical Affairs 401 - Endoc…" at bounding box center [321, 242] width 97 height 13
select select "18966113"
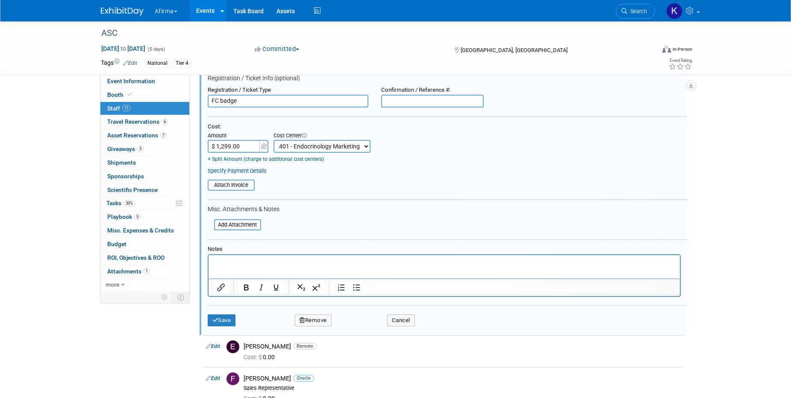
scroll to position [110, 0]
click at [222, 321] on button "Save" at bounding box center [222, 319] width 28 height 12
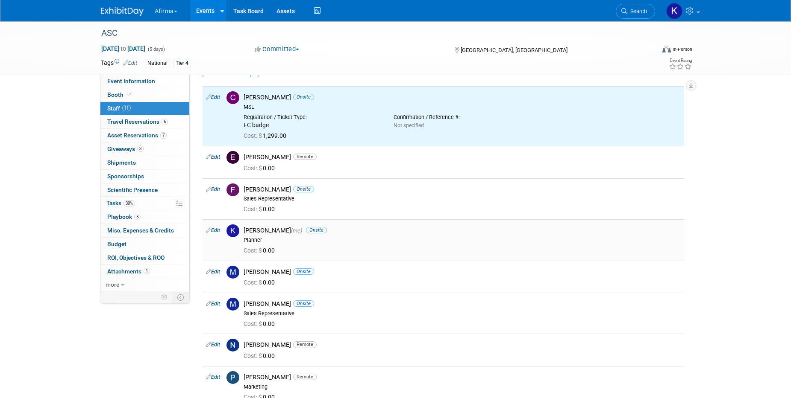
scroll to position [23, 0]
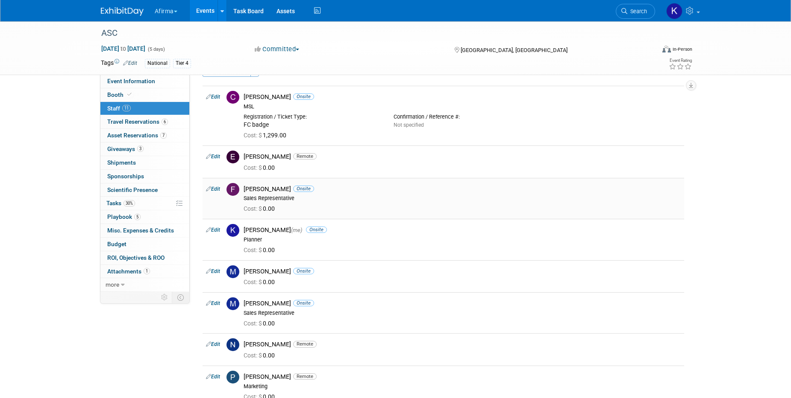
click at [211, 186] on link "Edit" at bounding box center [213, 189] width 14 height 6
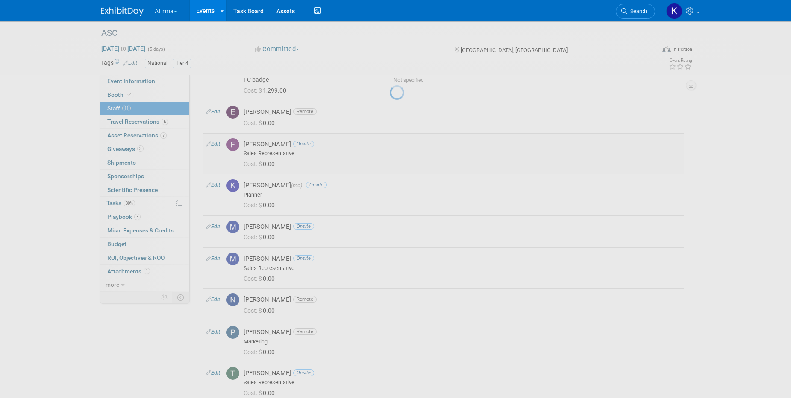
select select "a36cbefa-9f22-4fe5-ad92-229f637d14d4"
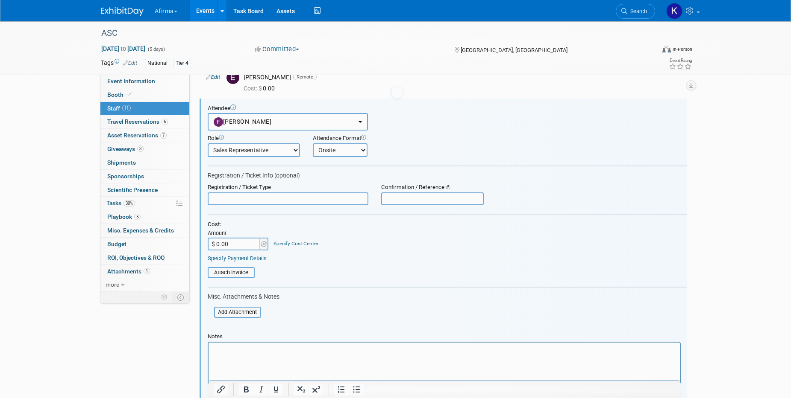
scroll to position [104, 0]
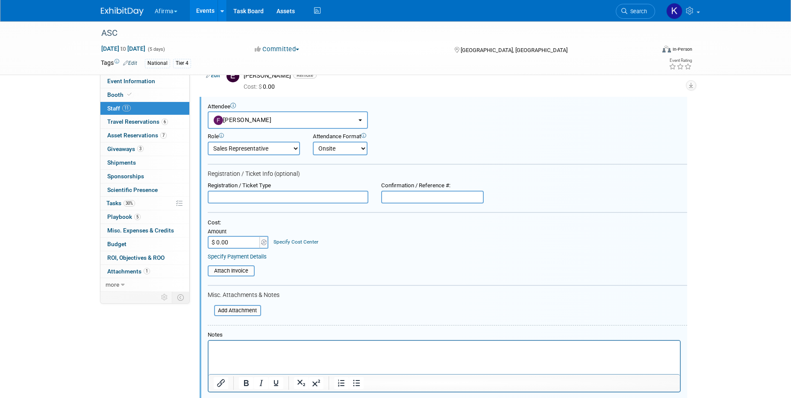
click at [234, 195] on input "text" at bounding box center [288, 197] width 161 height 13
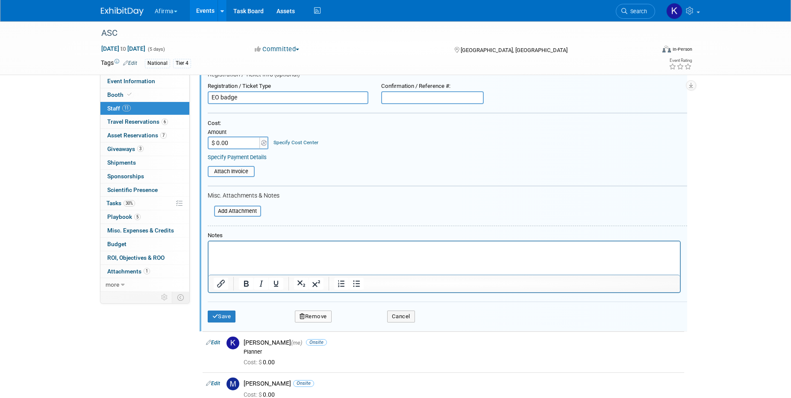
scroll to position [205, 0]
type input "EO badge"
click at [226, 312] on button "Save" at bounding box center [222, 315] width 28 height 12
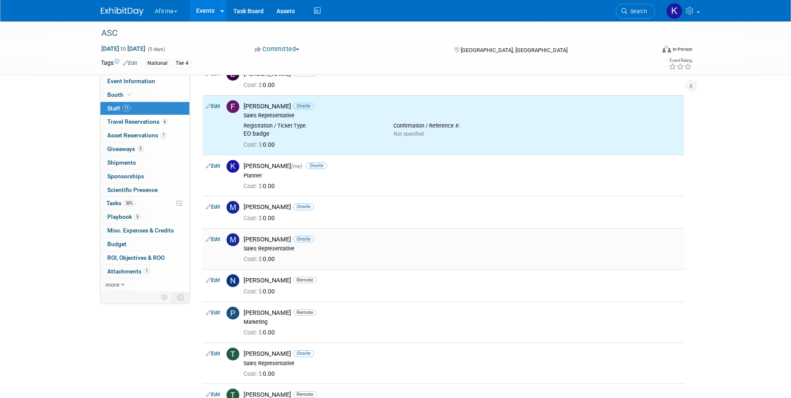
scroll to position [106, 0]
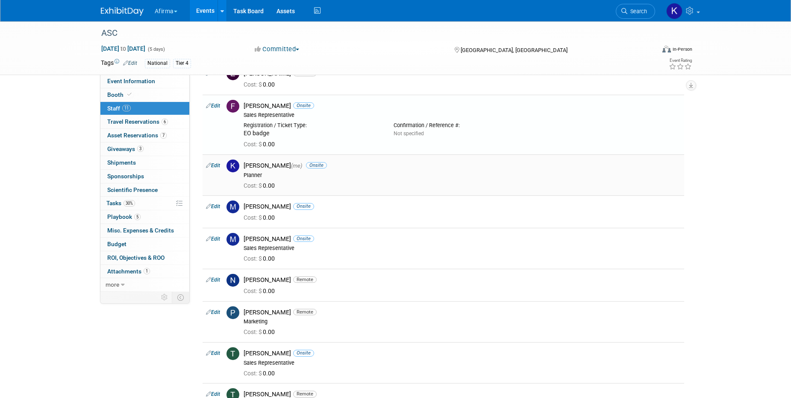
click at [217, 164] on link "Edit" at bounding box center [213, 166] width 14 height 6
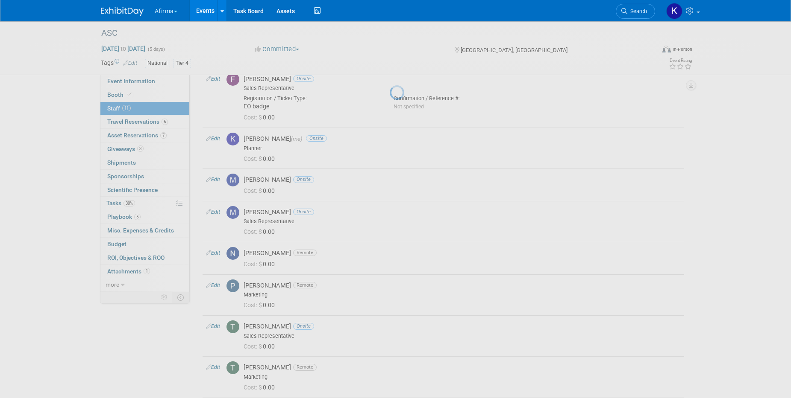
select select "b69d56da-419c-476a-99b4-03c60a7c7cc4"
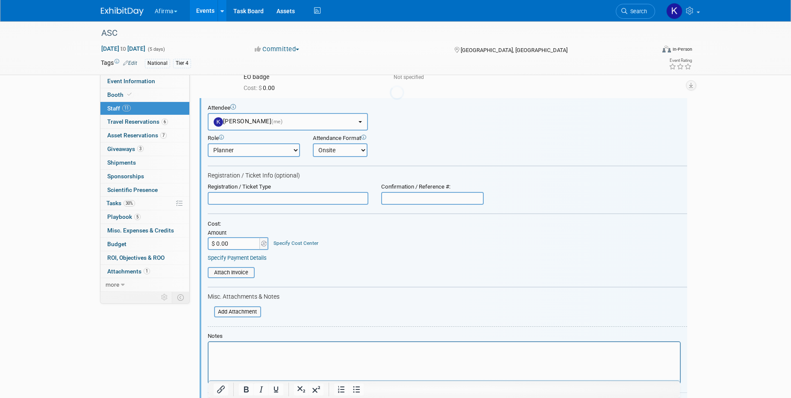
scroll to position [164, 0]
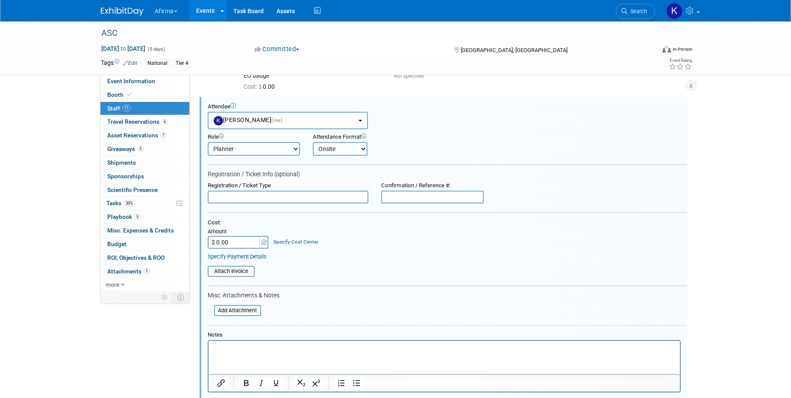
click at [244, 198] on input "text" at bounding box center [288, 197] width 161 height 13
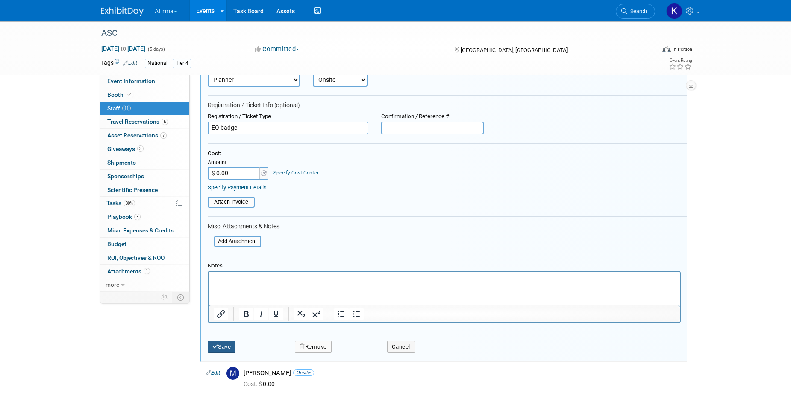
type input "EO badge"
click at [219, 346] on button "Save" at bounding box center [222, 347] width 28 height 12
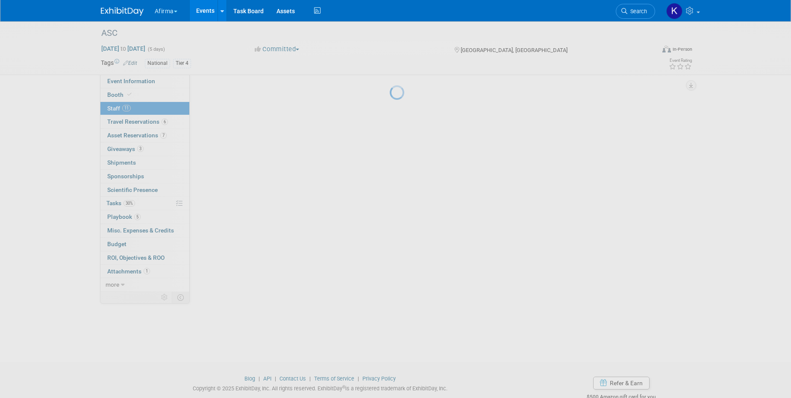
scroll to position [233, 0]
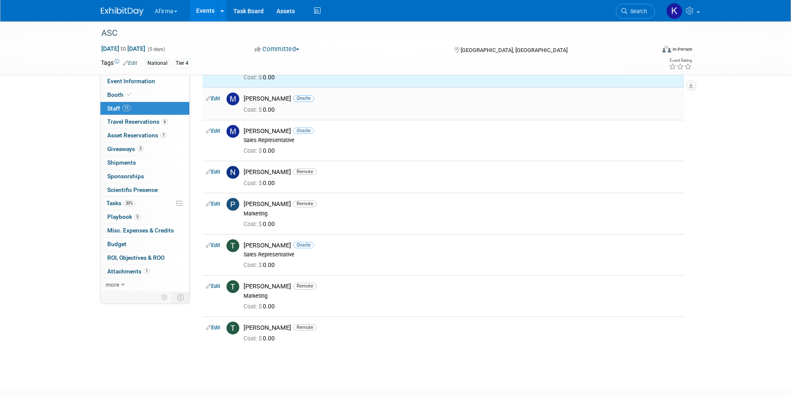
click at [216, 96] on link "Edit" at bounding box center [213, 99] width 14 height 6
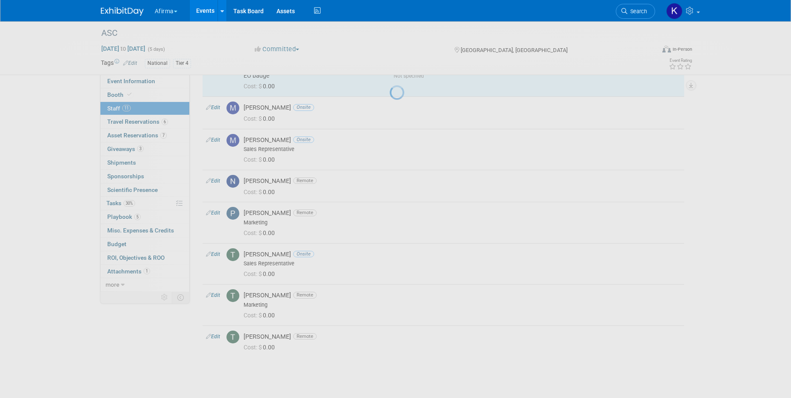
select select "10871cd8-615a-4366-8af0-844c74582bef"
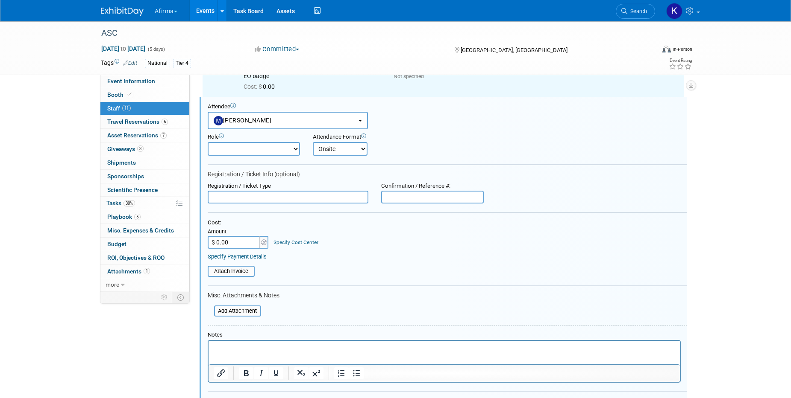
scroll to position [0, 0]
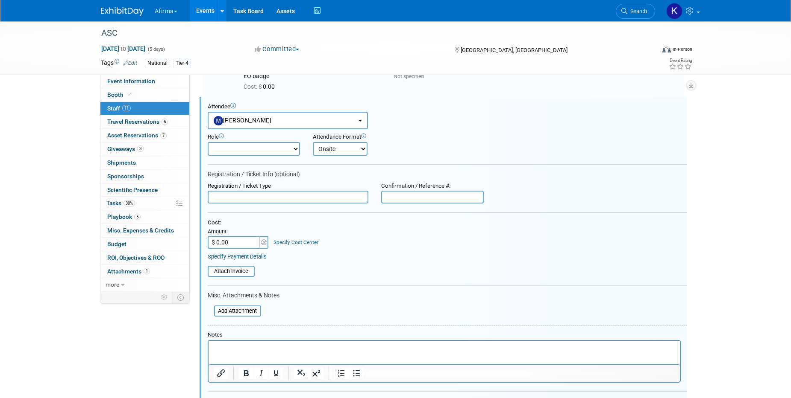
click at [250, 196] on input "text" at bounding box center [288, 197] width 161 height 13
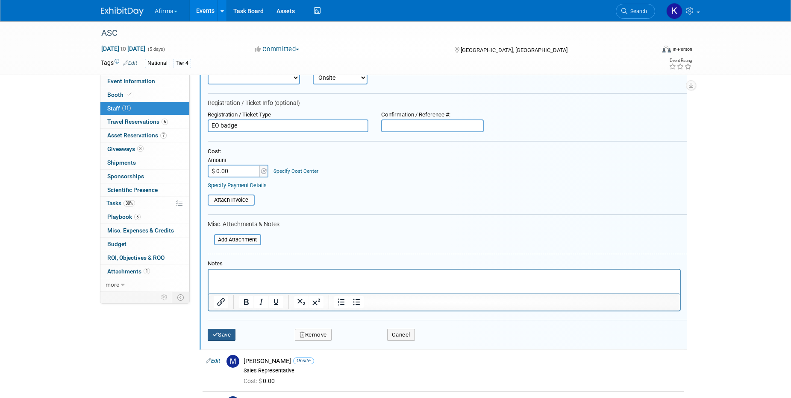
type input "EO badge"
click at [226, 335] on button "Save" at bounding box center [222, 335] width 28 height 12
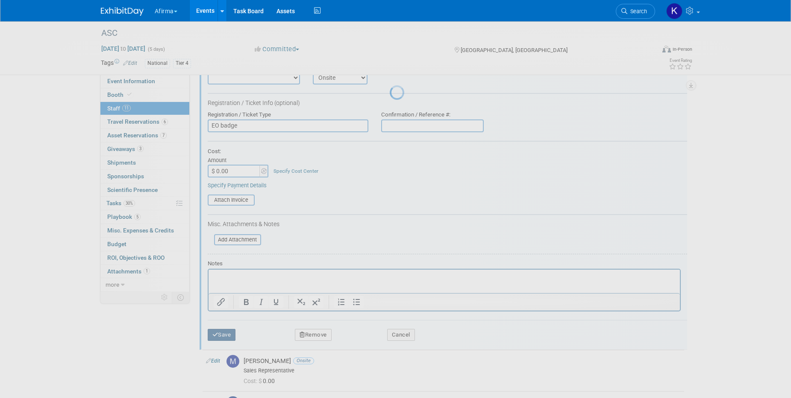
scroll to position [295, 0]
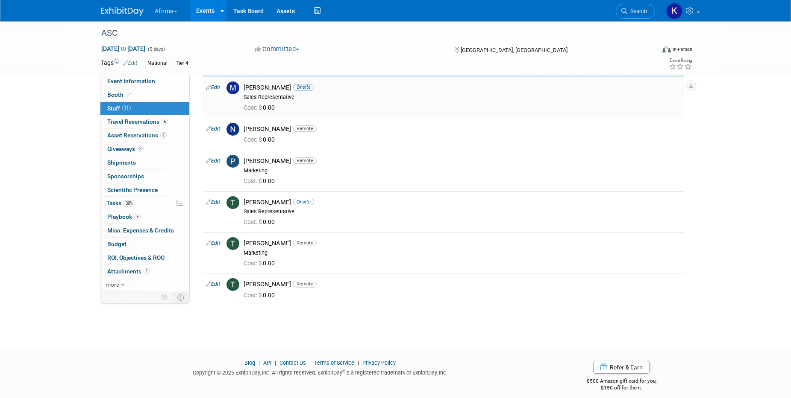
click at [217, 85] on link "Edit" at bounding box center [213, 88] width 14 height 6
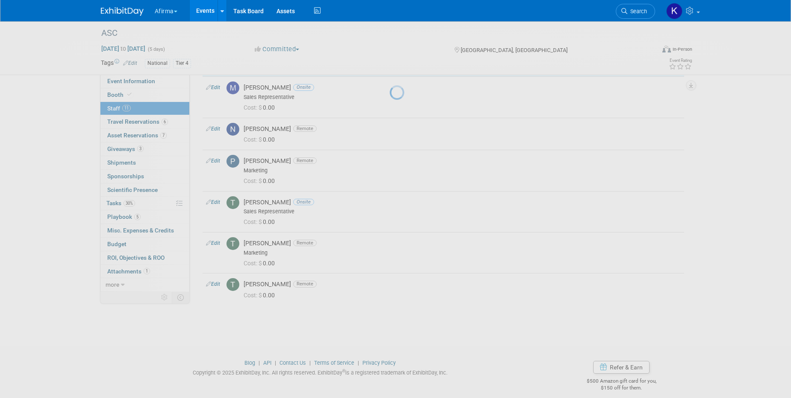
select select "5ea009e1-11c6-46b2-be2e-e18ff64ec198"
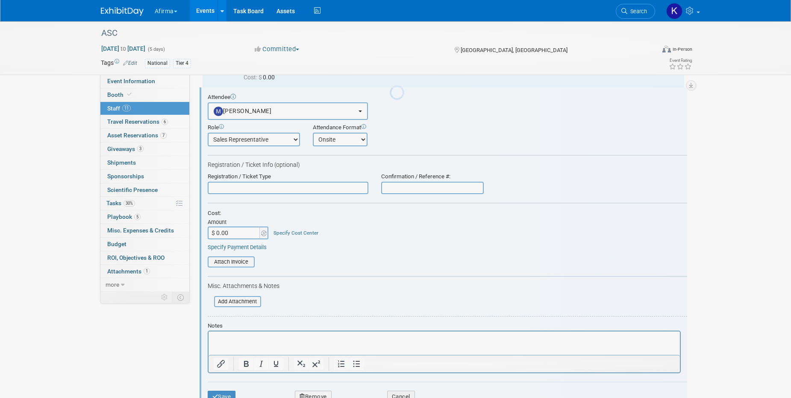
scroll to position [275, 0]
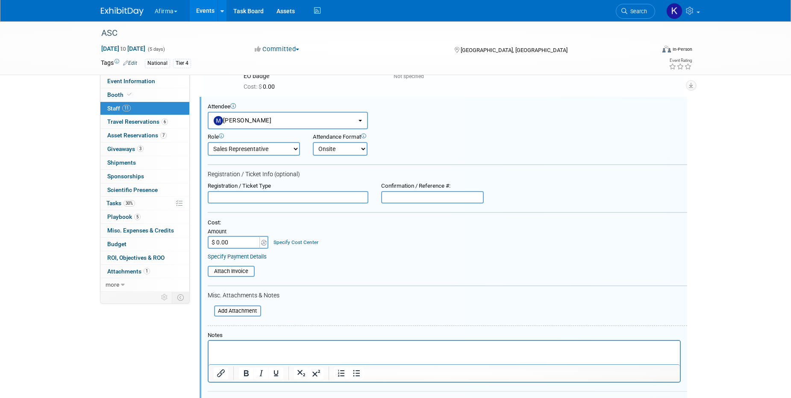
click at [252, 199] on input "text" at bounding box center [288, 197] width 161 height 13
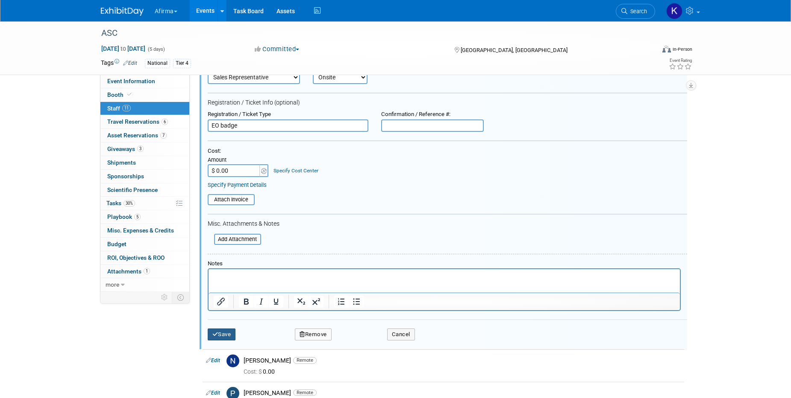
type input "EO badge"
click at [232, 332] on button "Save" at bounding box center [222, 335] width 28 height 12
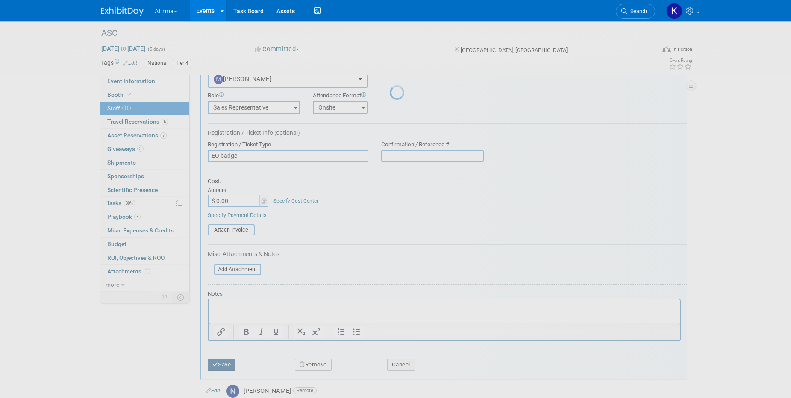
scroll to position [322, 0]
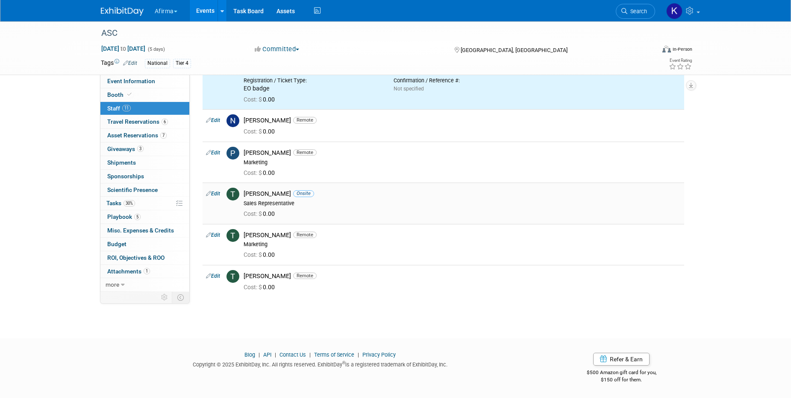
click at [218, 190] on td "Edit" at bounding box center [212, 203] width 21 height 41
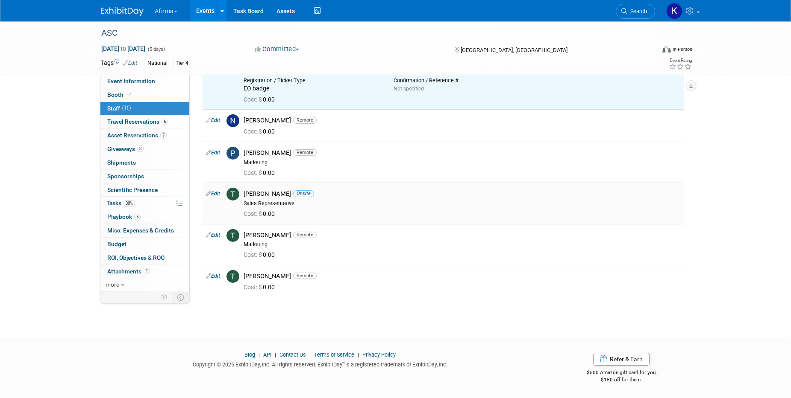
click at [218, 191] on link "Edit" at bounding box center [213, 194] width 14 height 6
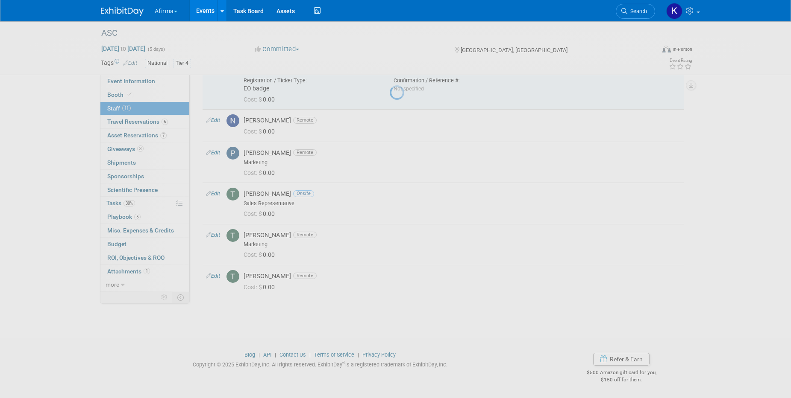
select select "42693d55-1524-4b7a-ae6c-2a0b2a0461d2"
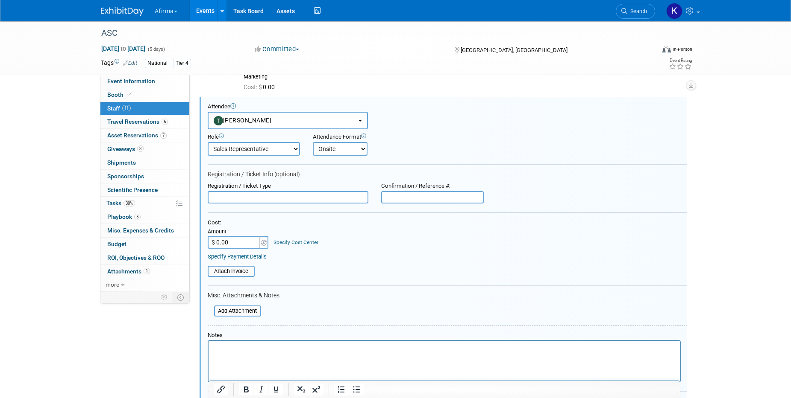
scroll to position [0, 0]
click at [238, 199] on input "text" at bounding box center [288, 197] width 161 height 13
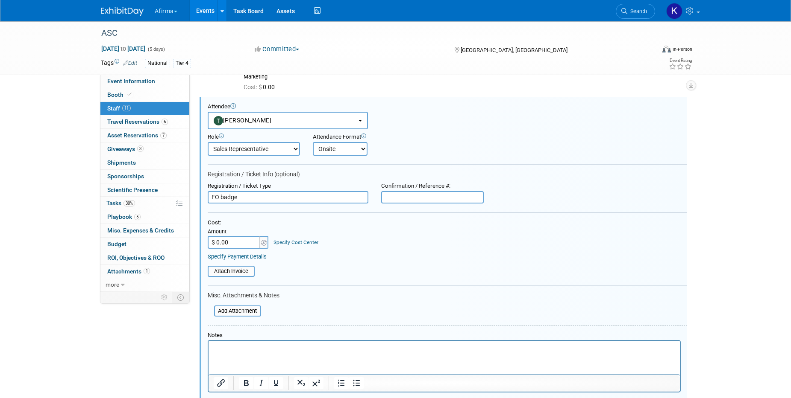
scroll to position [458, 0]
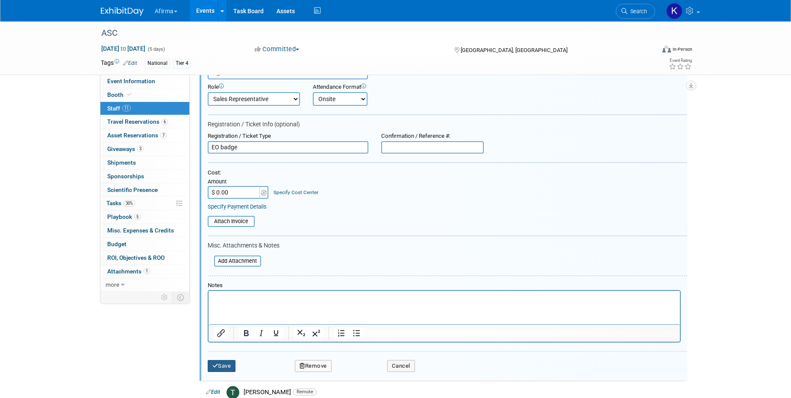
type input "EO badge"
click at [221, 366] on button "Save" at bounding box center [222, 366] width 28 height 12
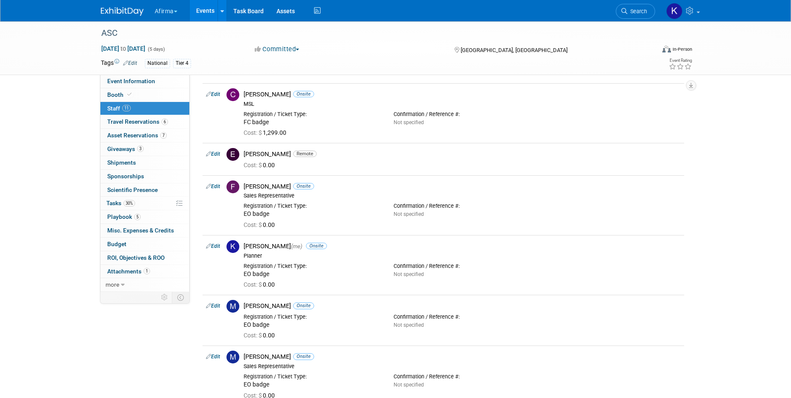
scroll to position [26, 0]
click at [132, 83] on span "Event Information" at bounding box center [131, 81] width 48 height 7
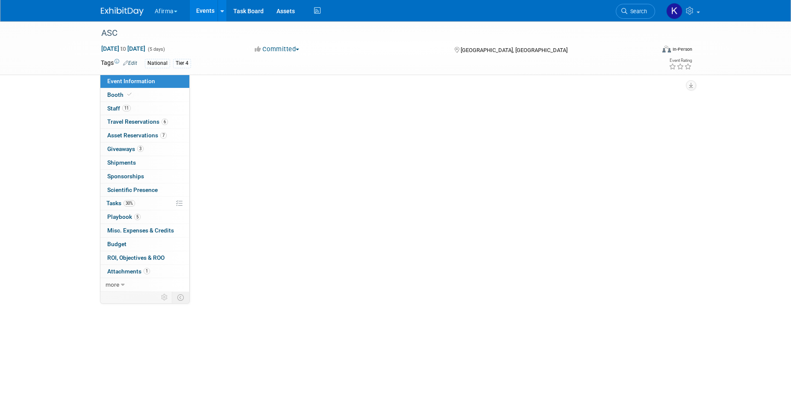
scroll to position [0, 0]
